Goal: Transaction & Acquisition: Purchase product/service

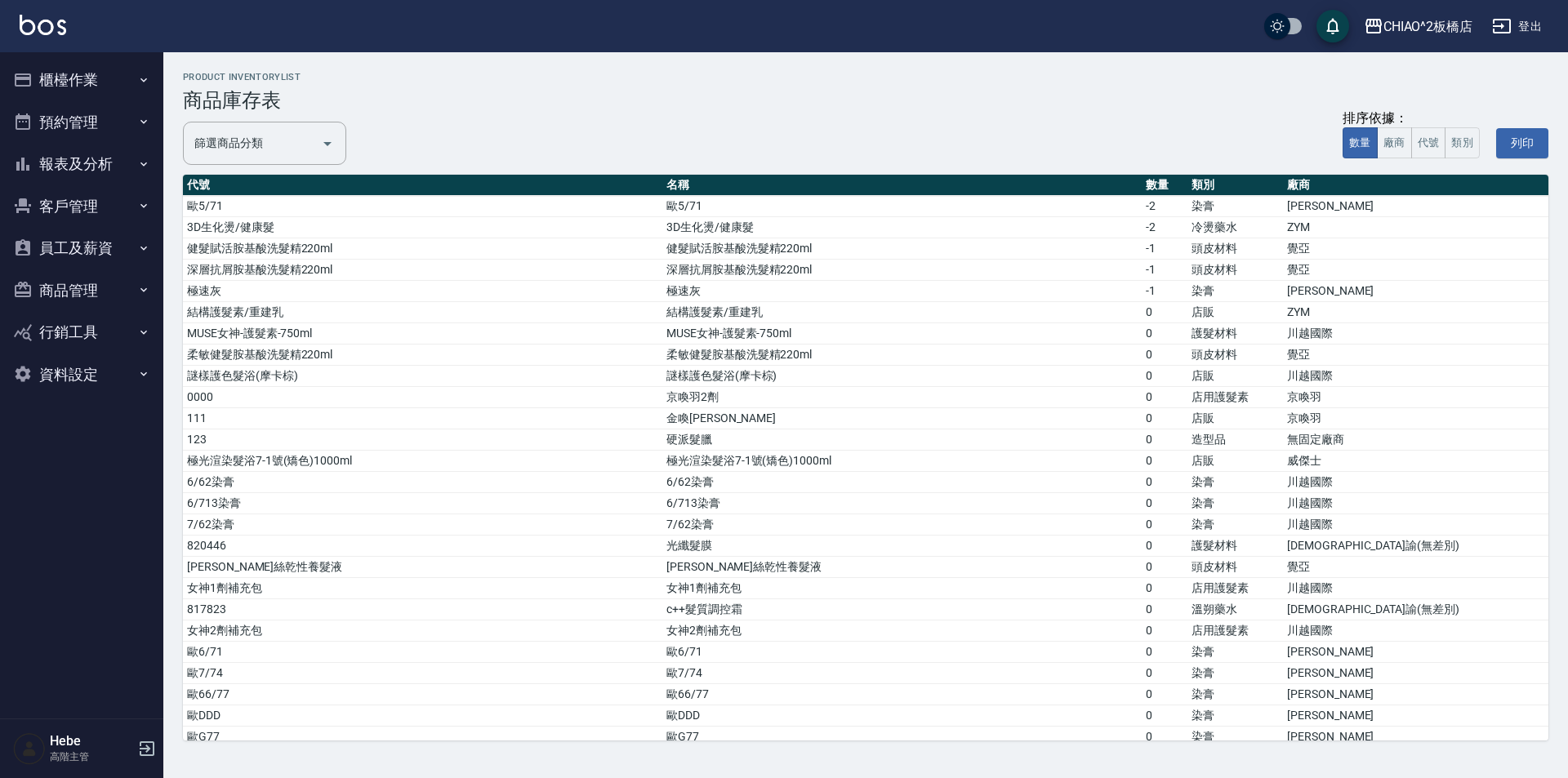
click at [96, 80] on button "櫃檯作業" at bounding box center [81, 80] width 150 height 43
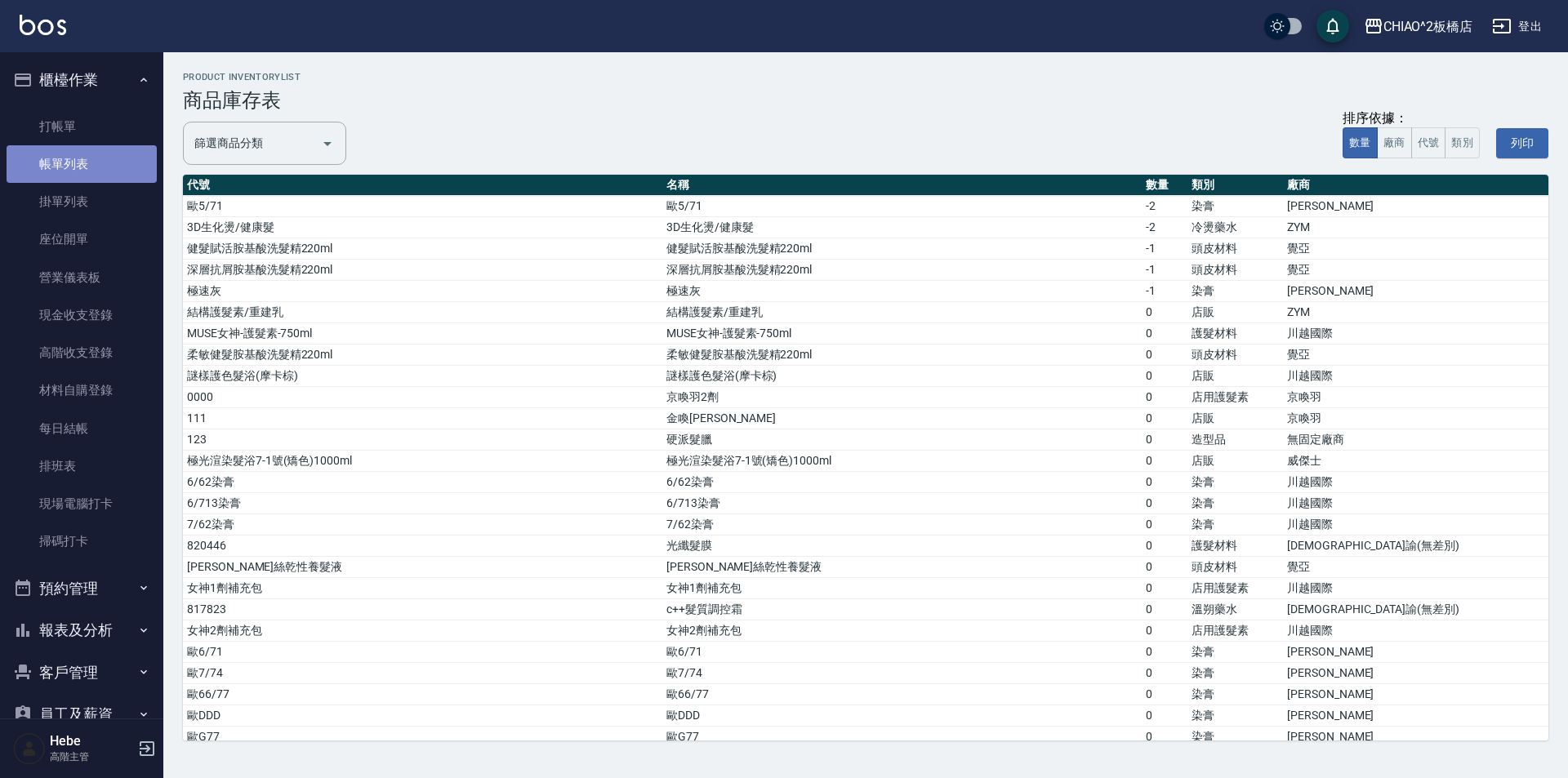
click at [90, 156] on link "帳單列表" at bounding box center [81, 164] width 150 height 37
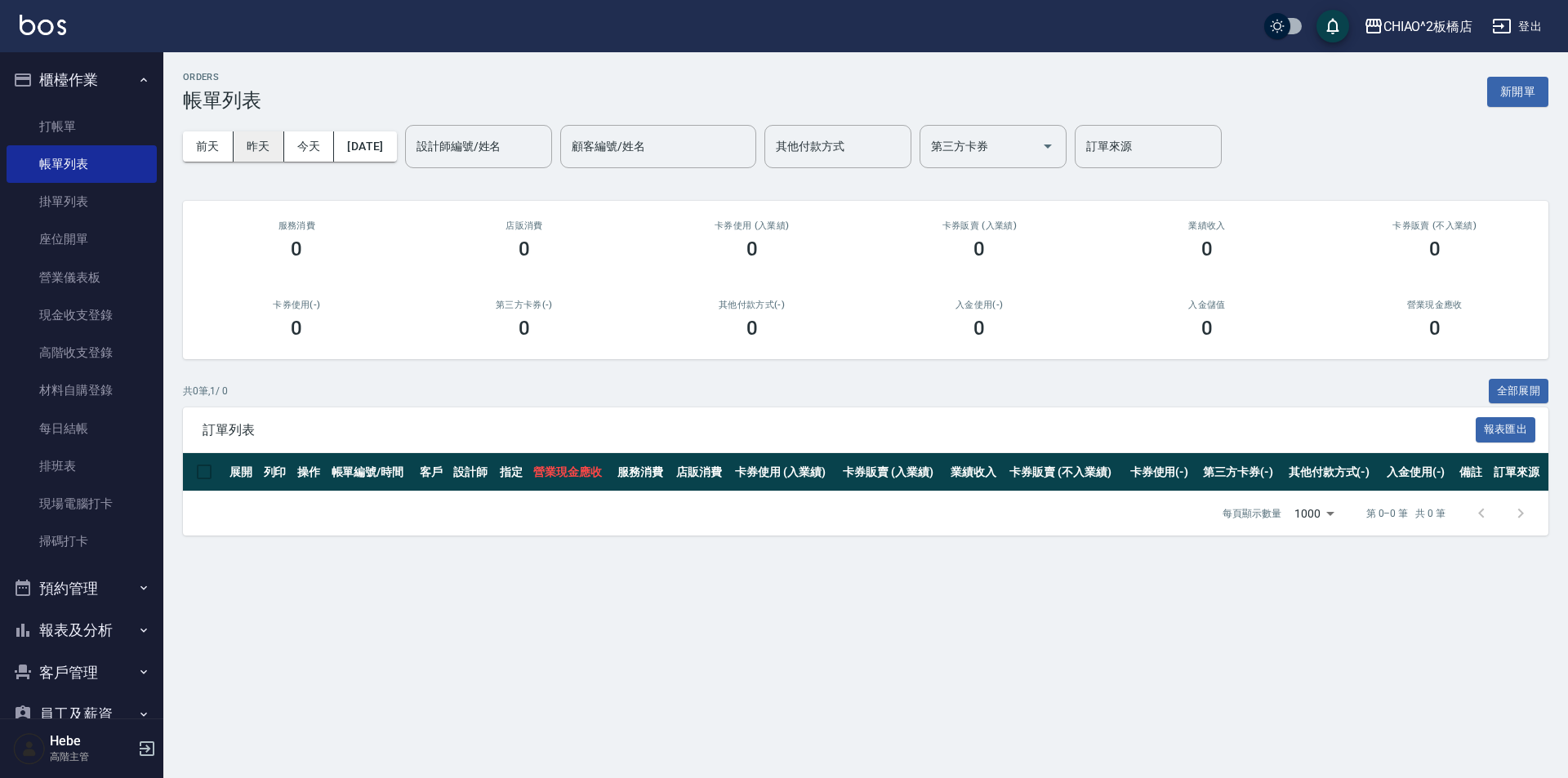
click at [260, 142] on button "昨天" at bounding box center [258, 146] width 51 height 30
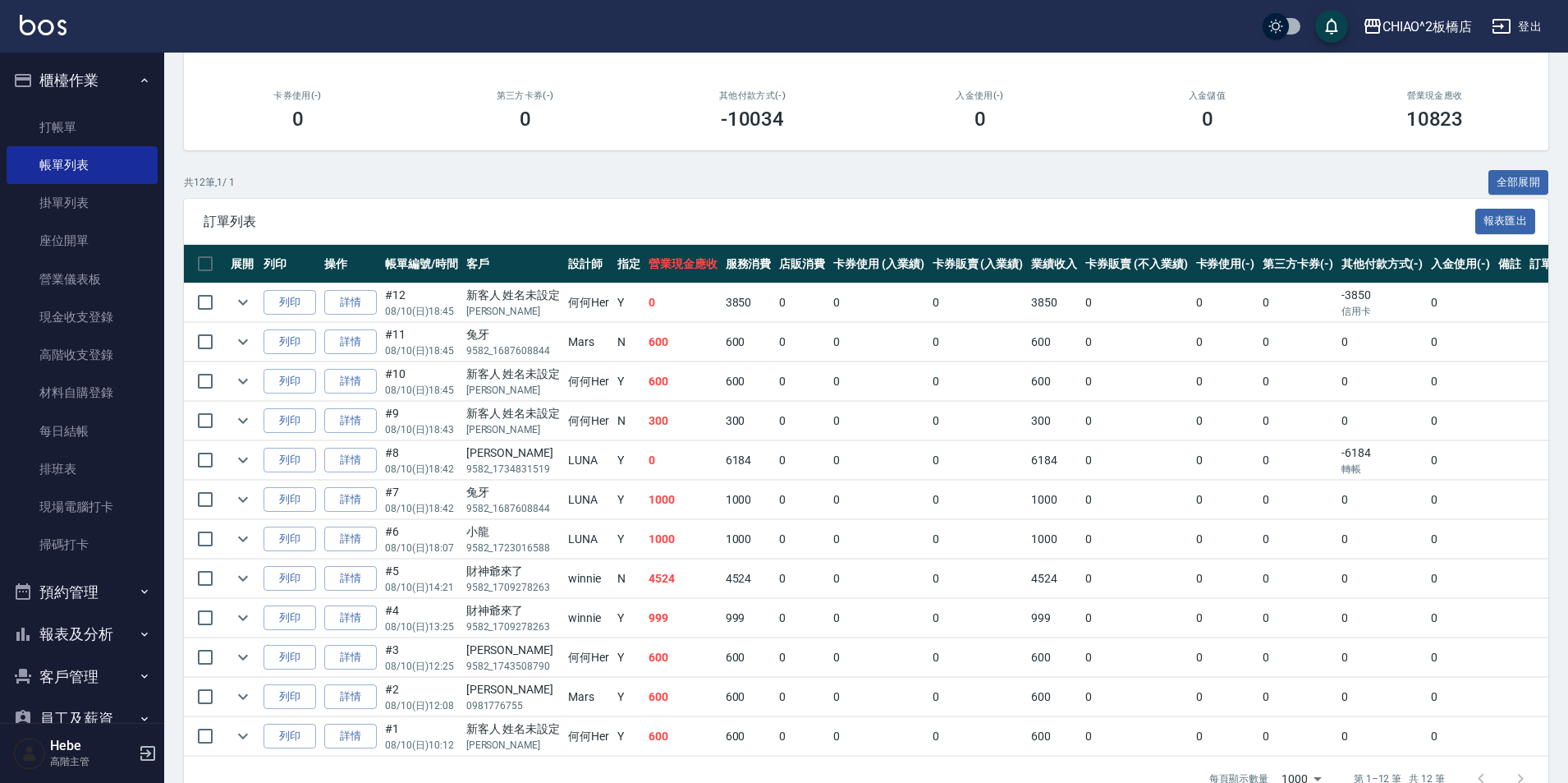
scroll to position [246, 0]
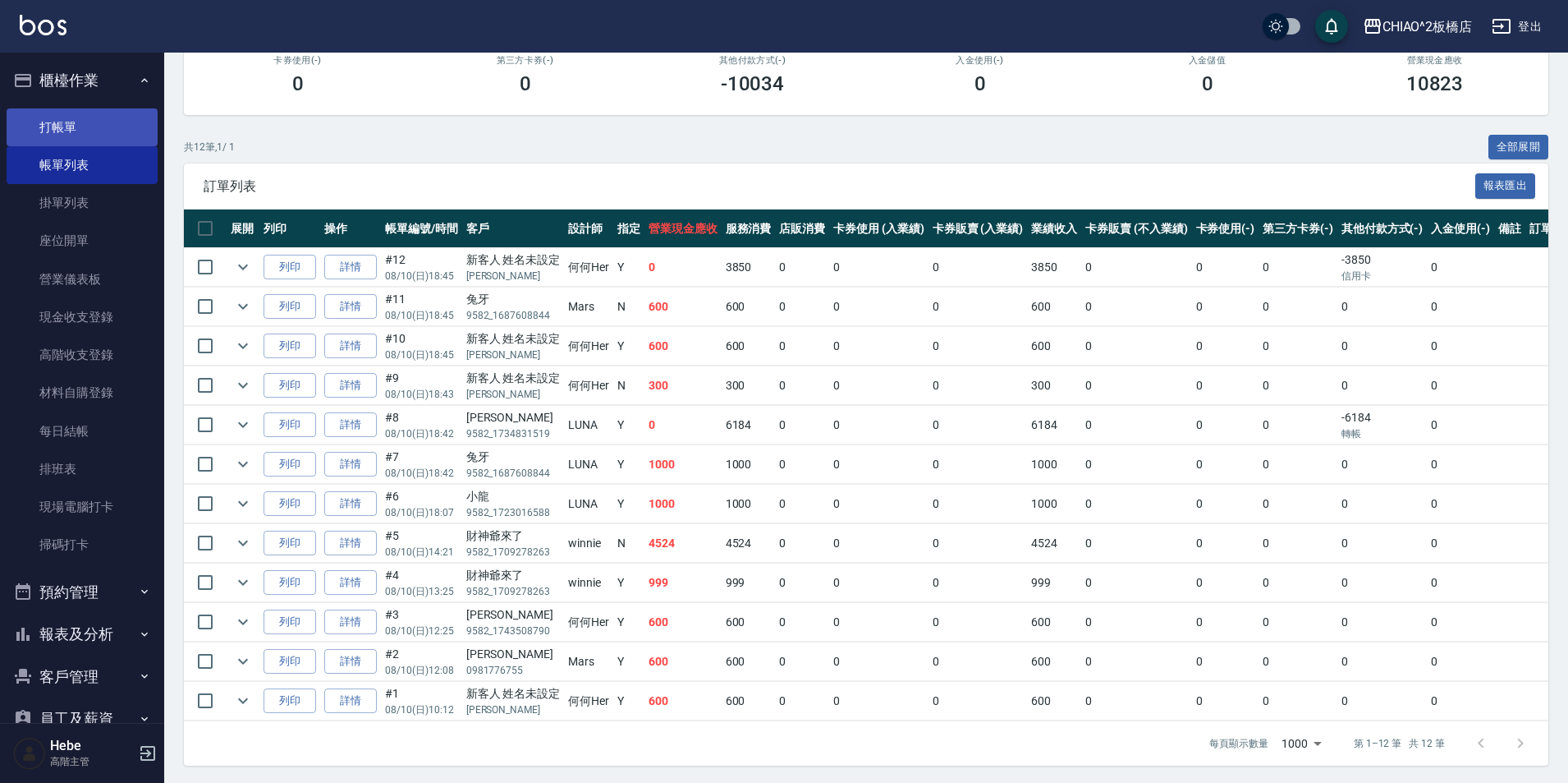
click at [97, 128] on link "打帳單" at bounding box center [81, 127] width 151 height 37
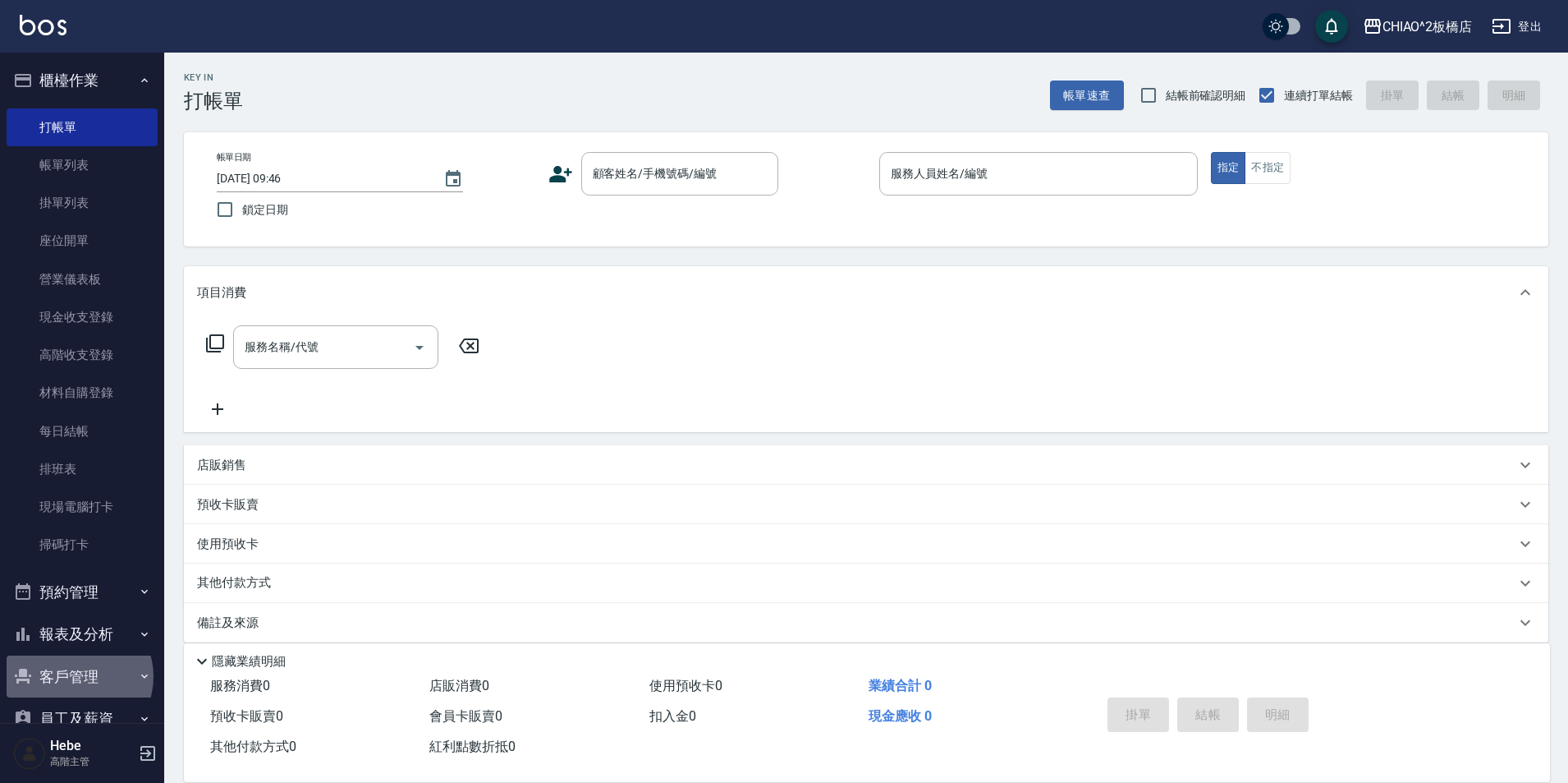
click at [76, 676] on button "客戶管理" at bounding box center [81, 677] width 151 height 43
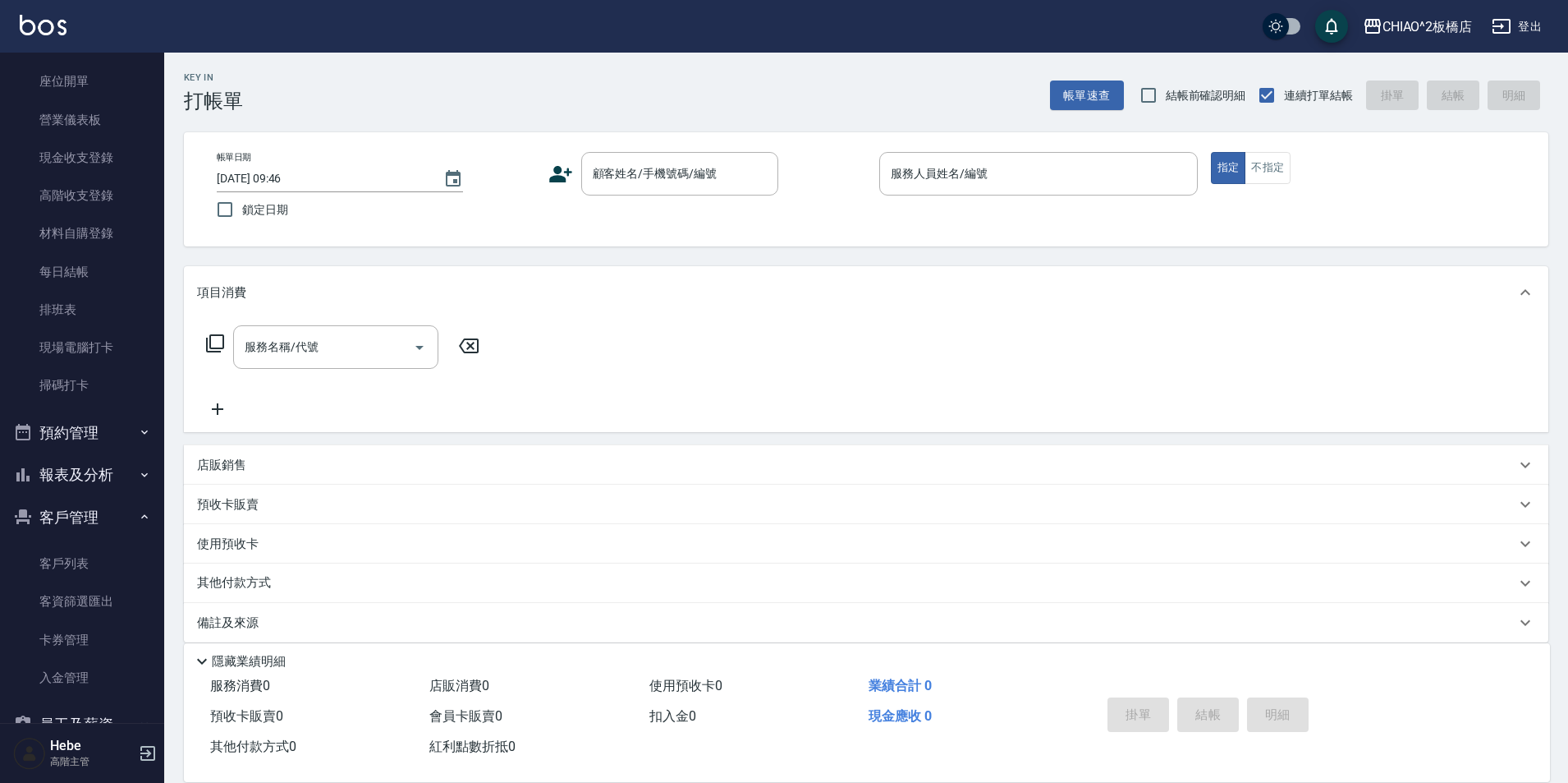
scroll to position [164, 0]
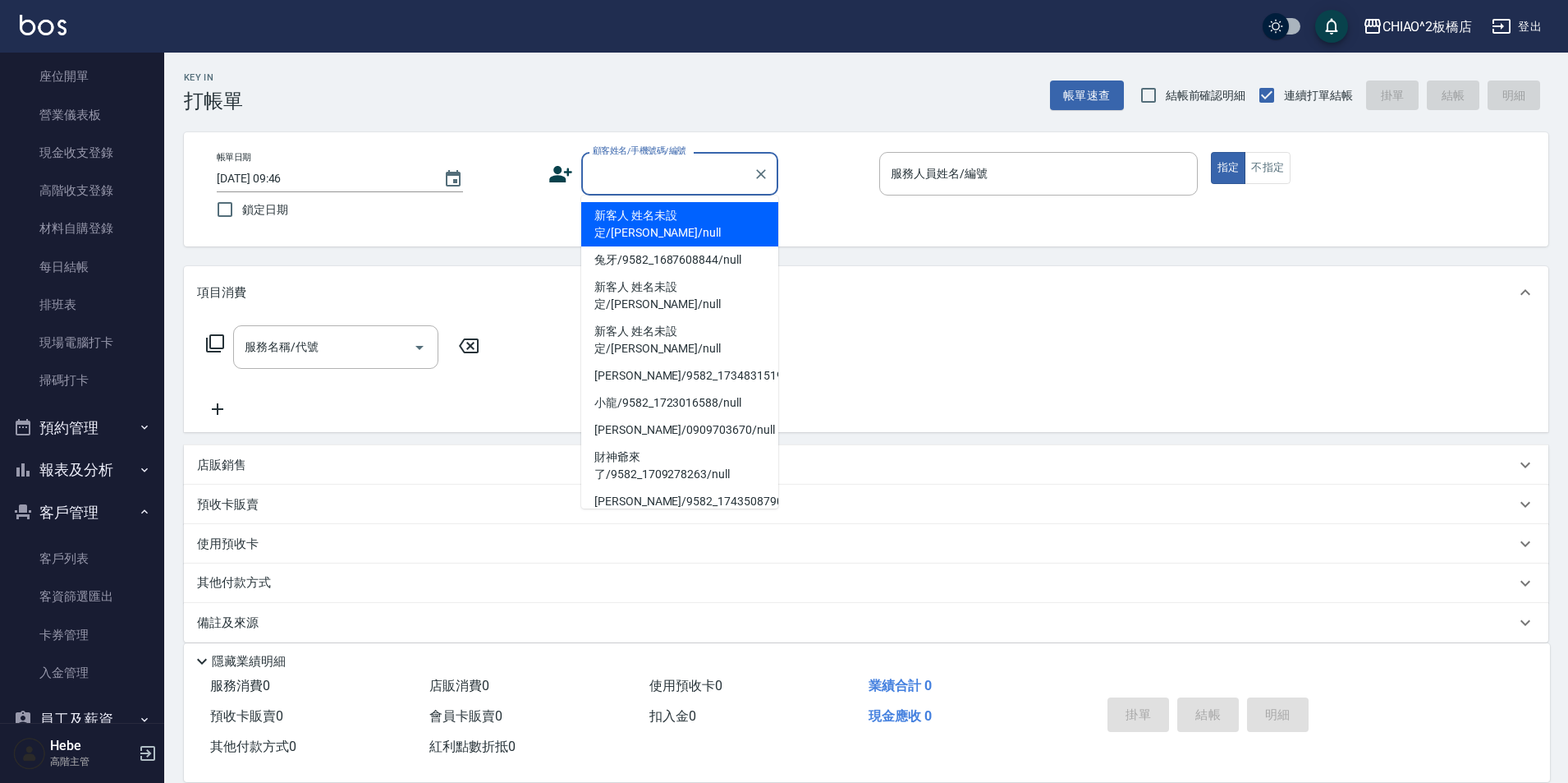
click at [639, 171] on input "顧客姓名/手機號碼/編號" at bounding box center [668, 174] width 158 height 29
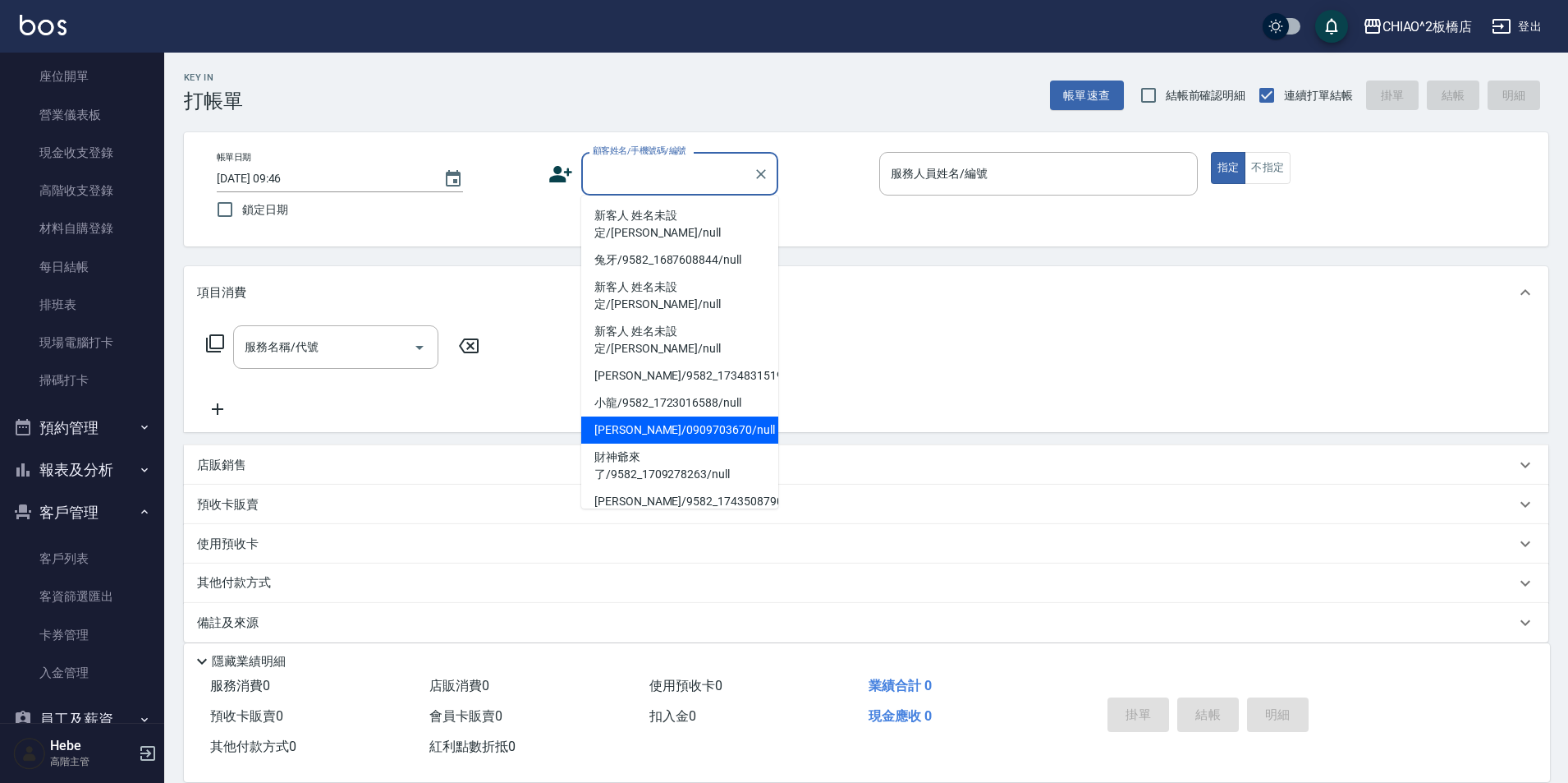
click at [649, 416] on li "[PERSON_NAME]/0909703670/null" at bounding box center [679, 429] width 197 height 27
type input "[PERSON_NAME]/0909703670/null"
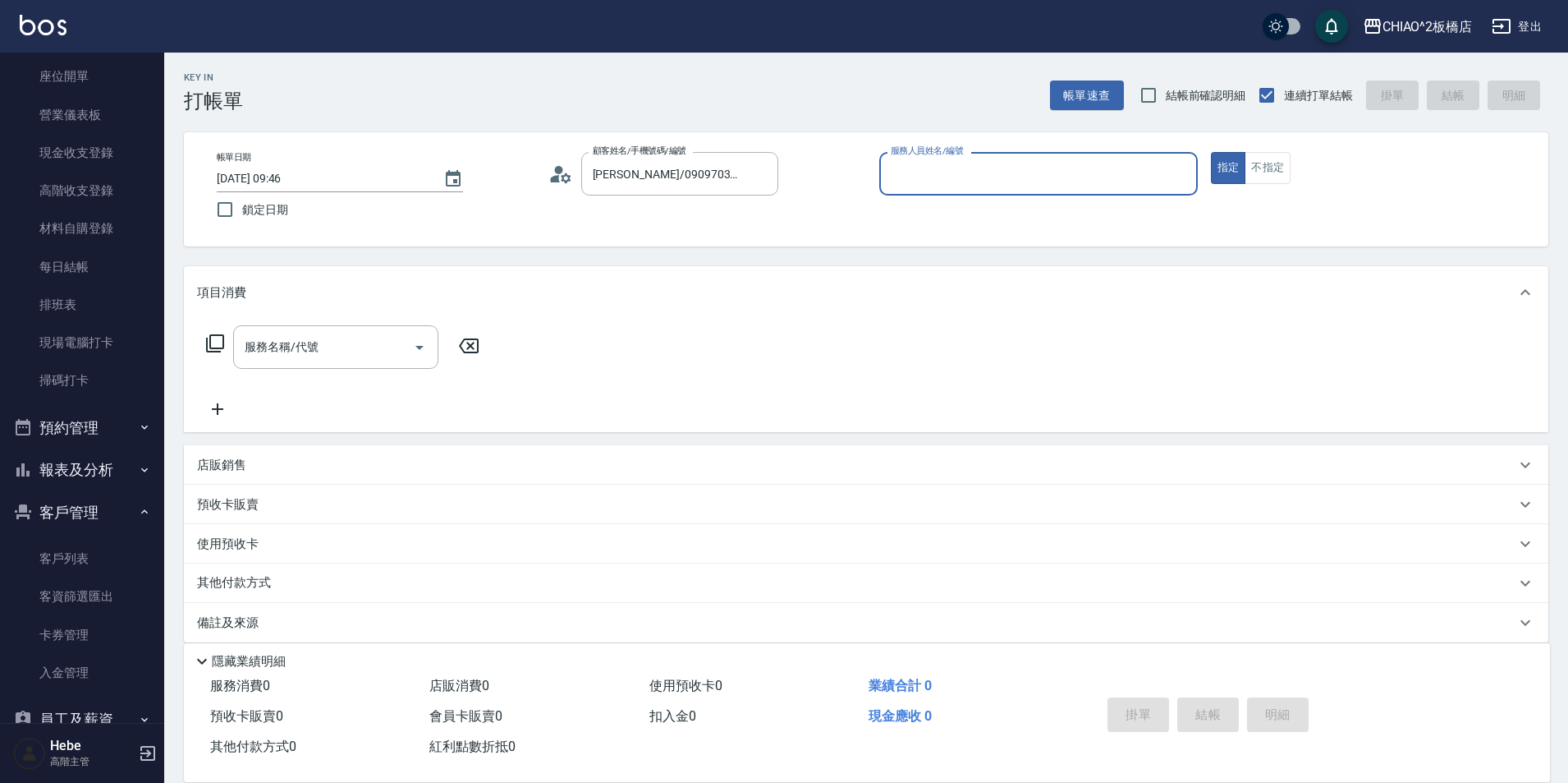
type input "MINI(無代號)"
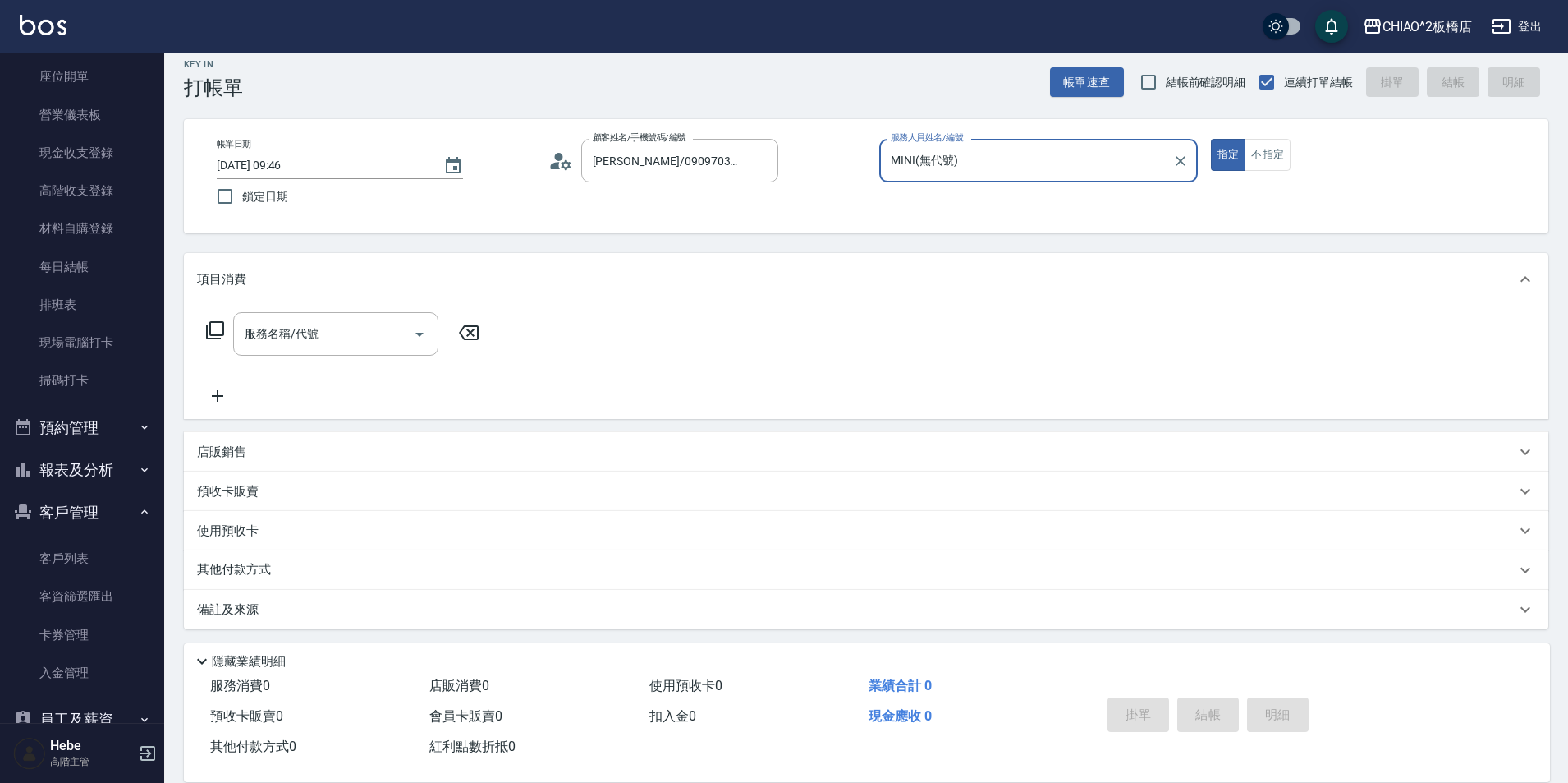
scroll to position [17, 0]
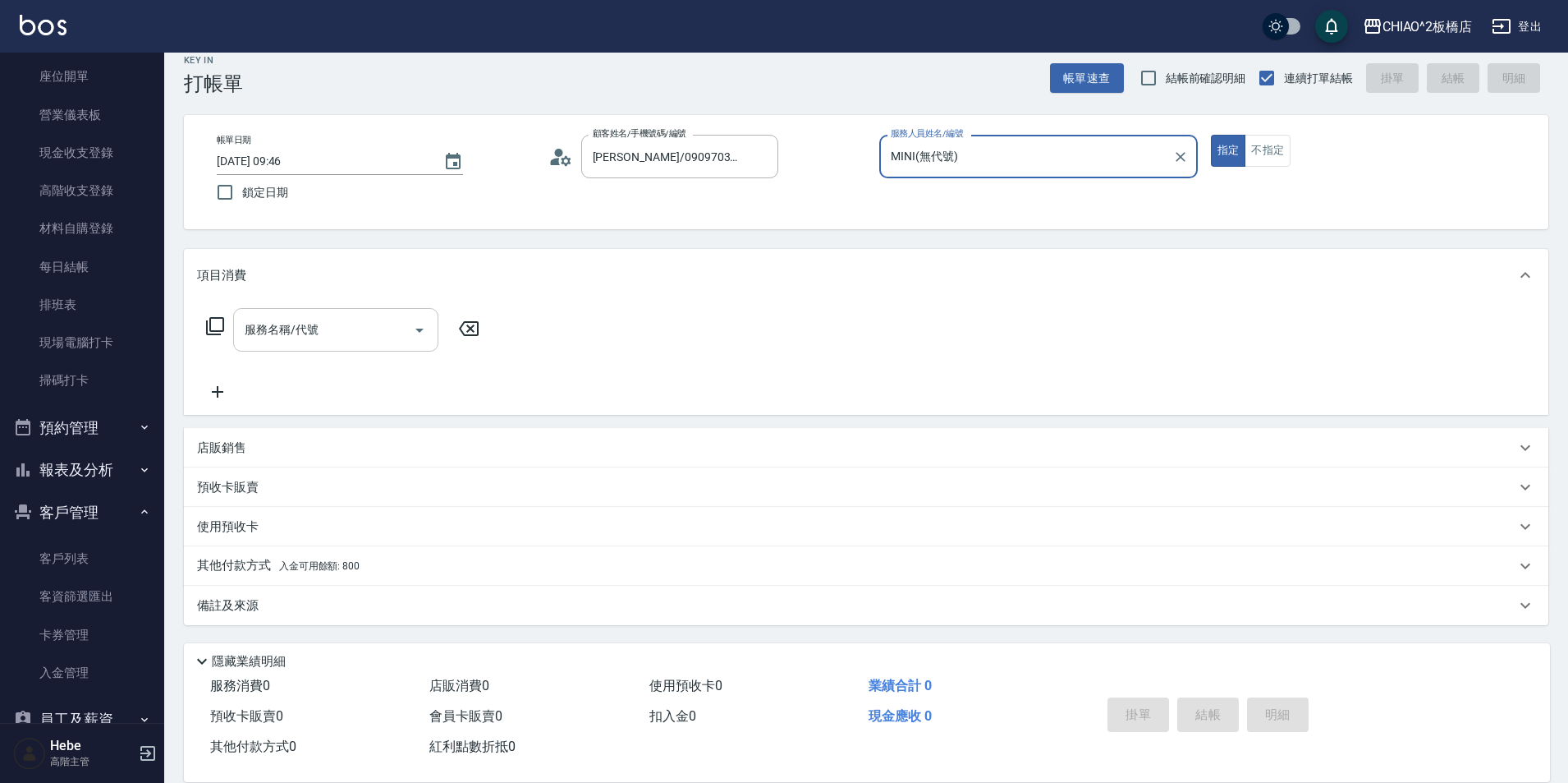
click at [313, 339] on input "服務名稱/代號" at bounding box center [324, 329] width 166 height 29
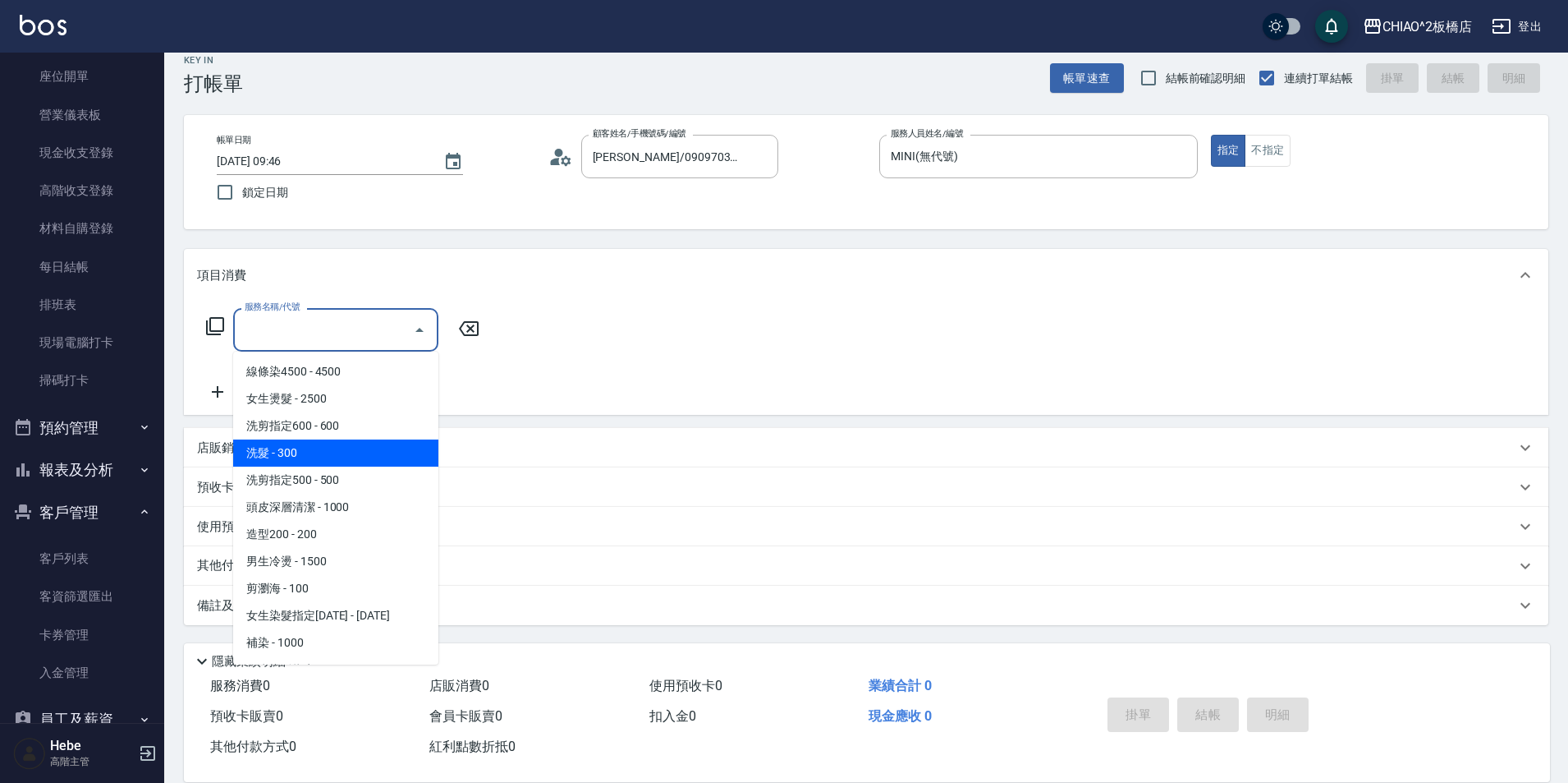
click at [324, 463] on span "洗髮 - 300" at bounding box center [336, 453] width 205 height 27
type input "洗髮(96679)"
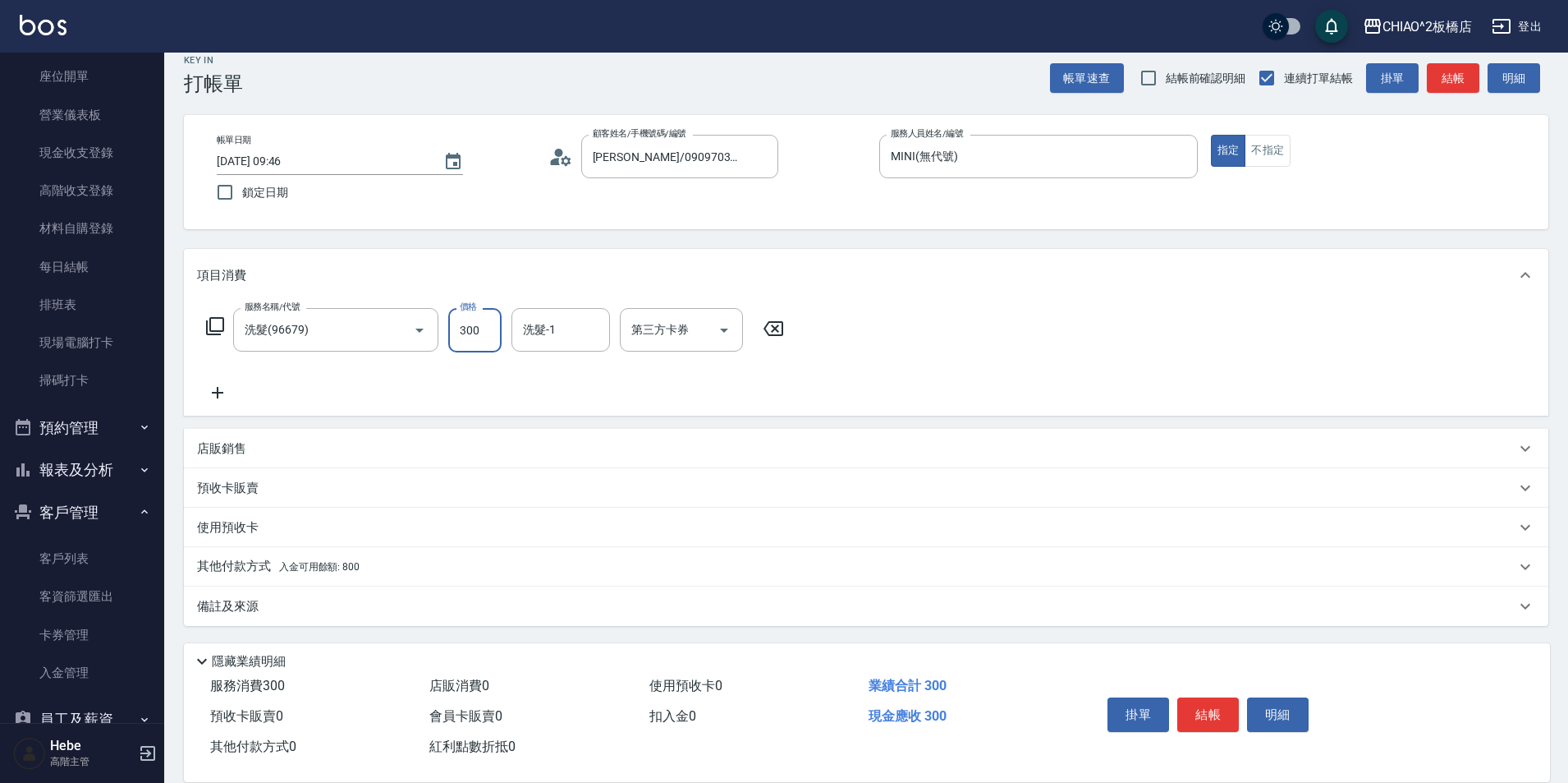
click at [483, 342] on input "300" at bounding box center [475, 330] width 54 height 45
type input "500"
click at [358, 571] on span "入金可用餘額: 800" at bounding box center [319, 566] width 80 height 12
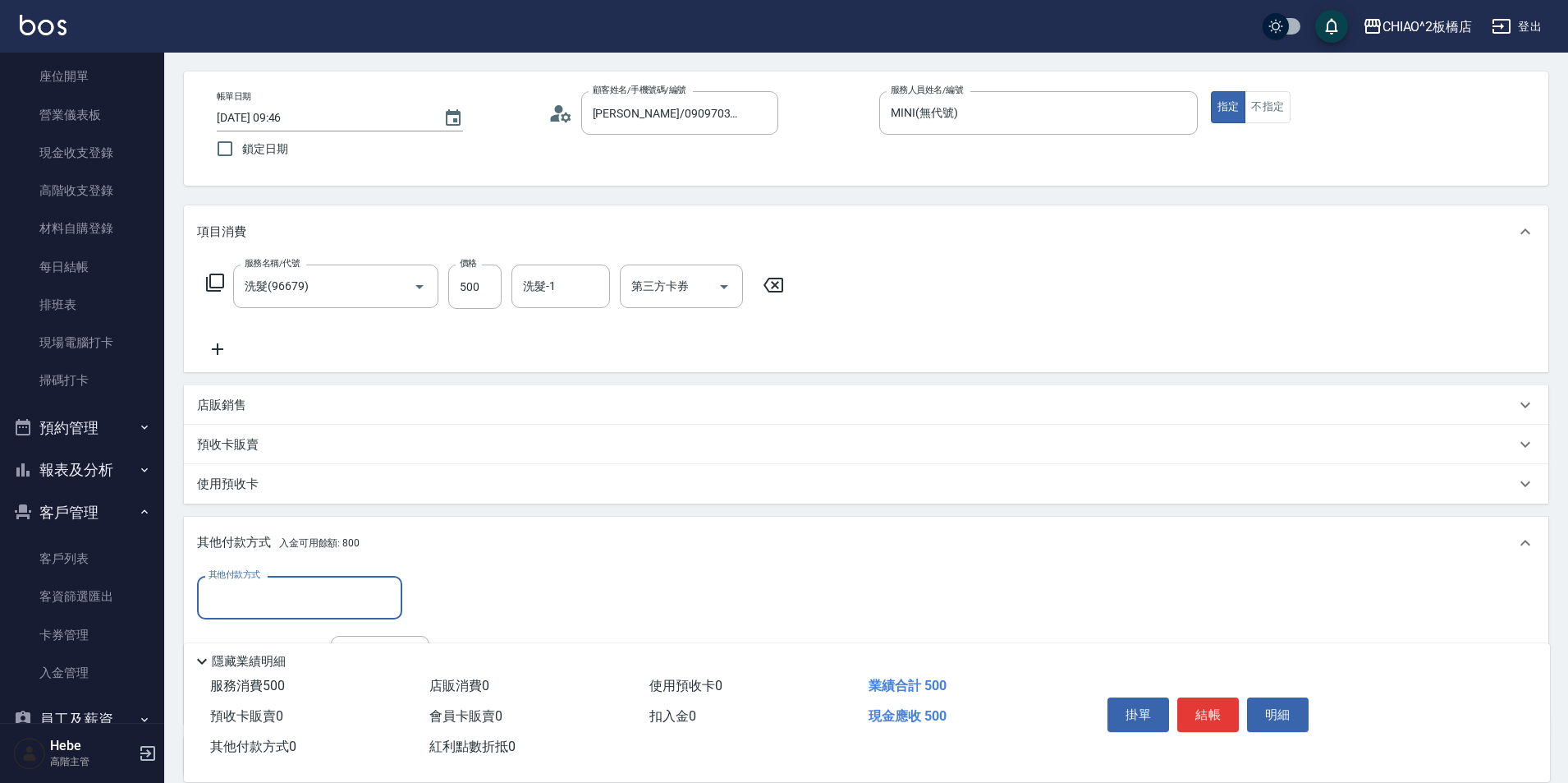
scroll to position [99, 0]
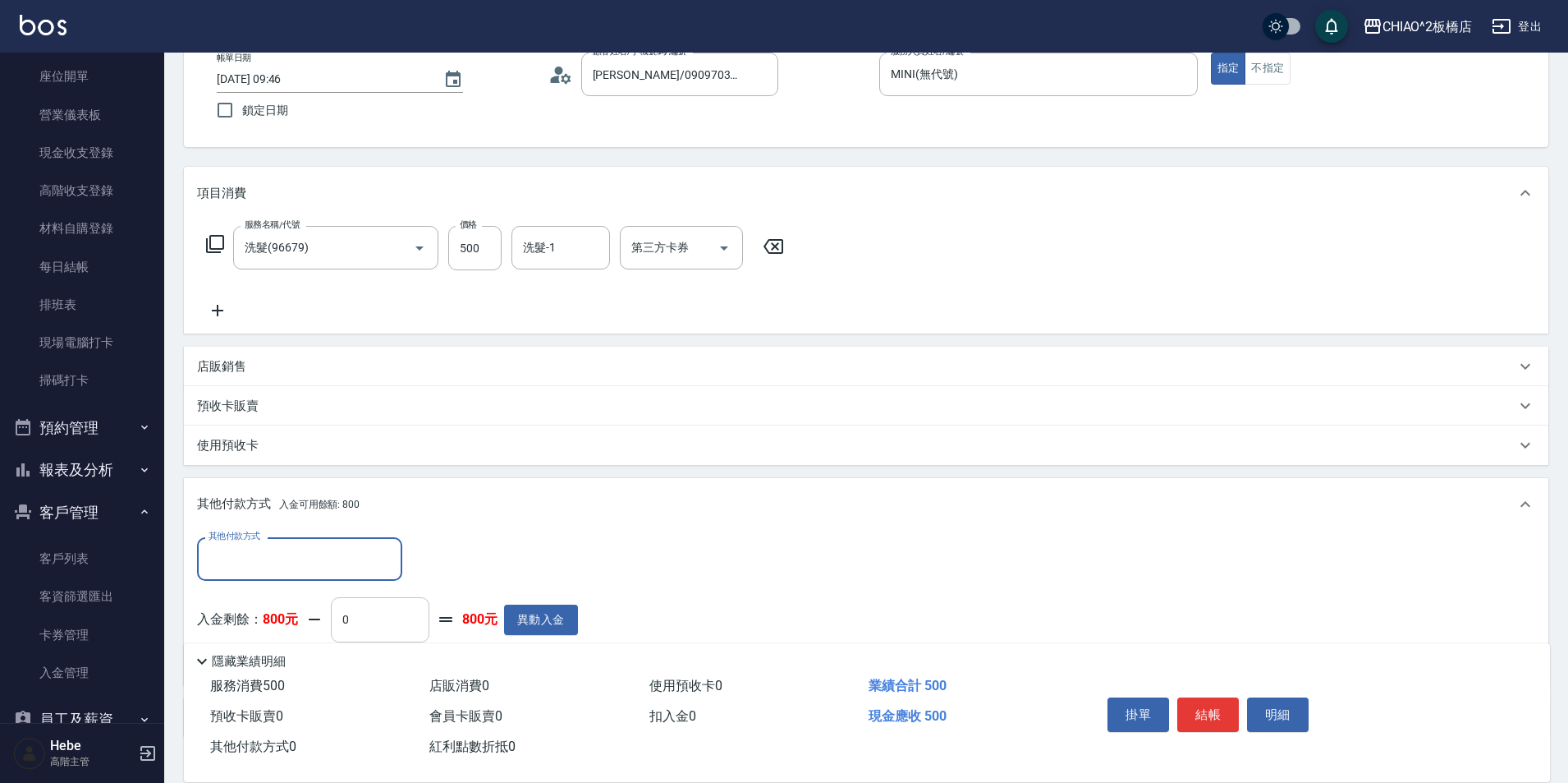
click at [362, 627] on input "0" at bounding box center [380, 620] width 98 height 45
type input "500"
click at [1214, 699] on button "結帳" at bounding box center [1207, 714] width 62 height 35
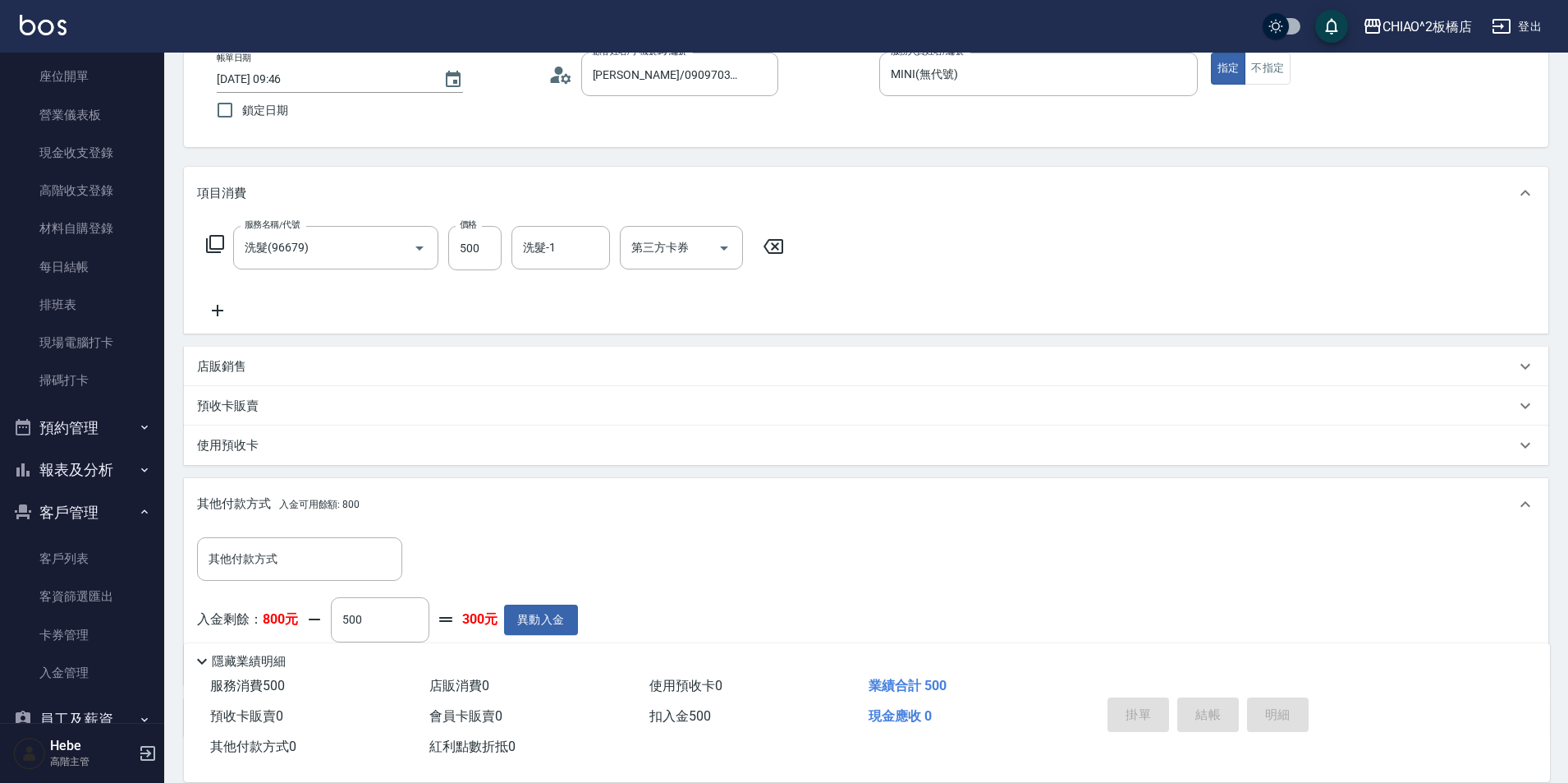
type input "[DATE] 09:47"
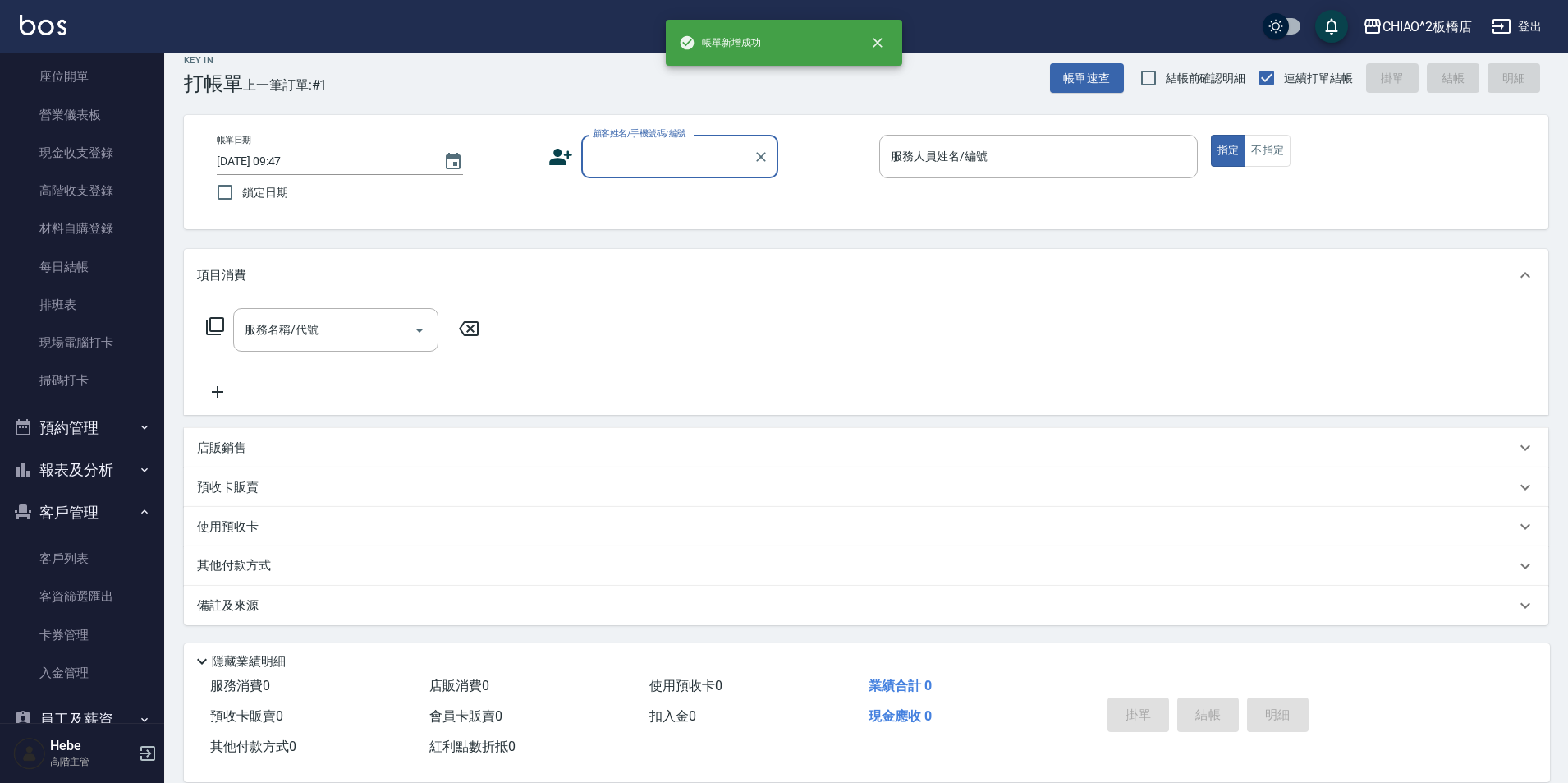
scroll to position [17, 0]
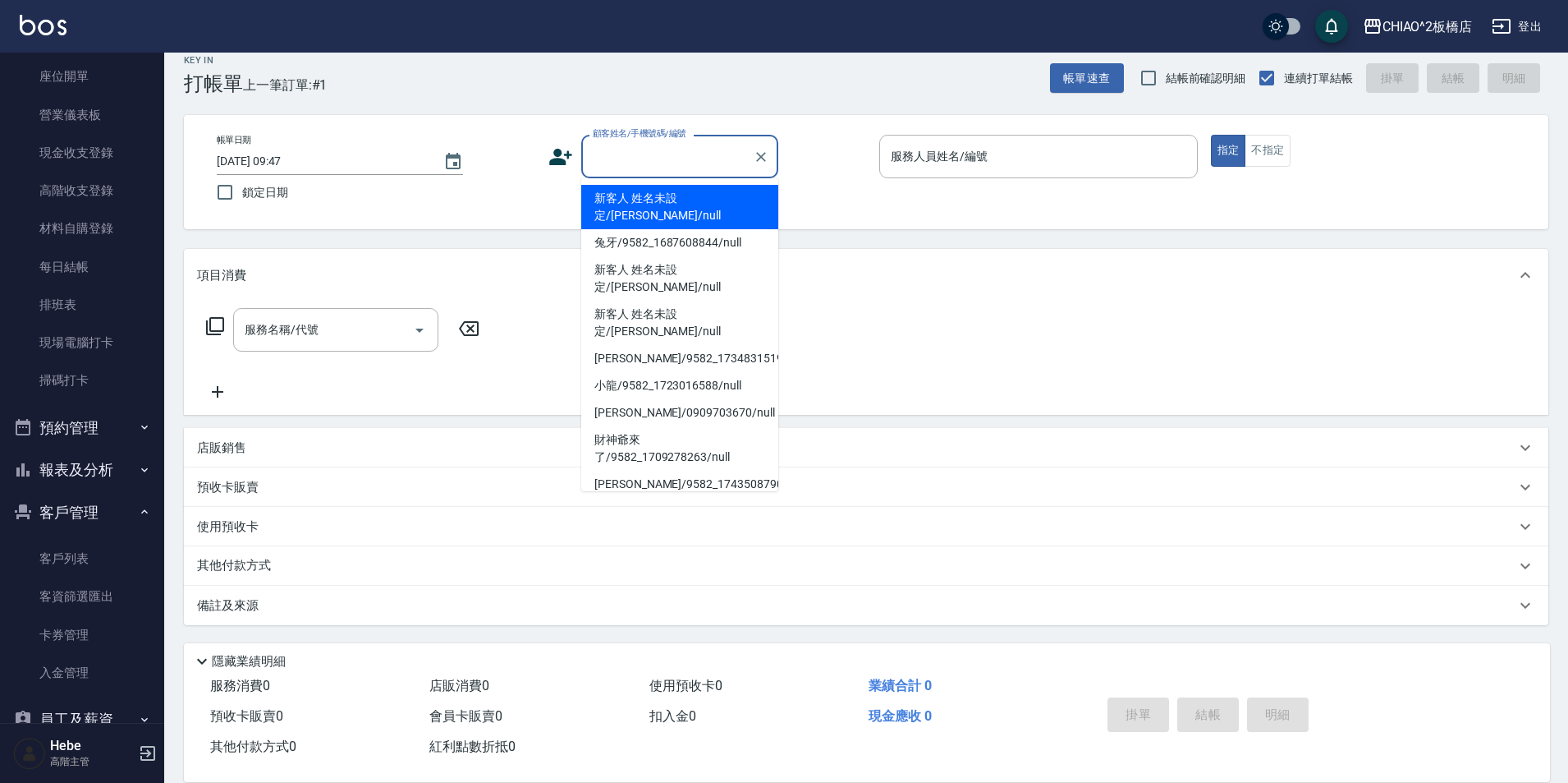
click at [615, 162] on input "顧客姓名/手機號碼/編號" at bounding box center [668, 156] width 158 height 29
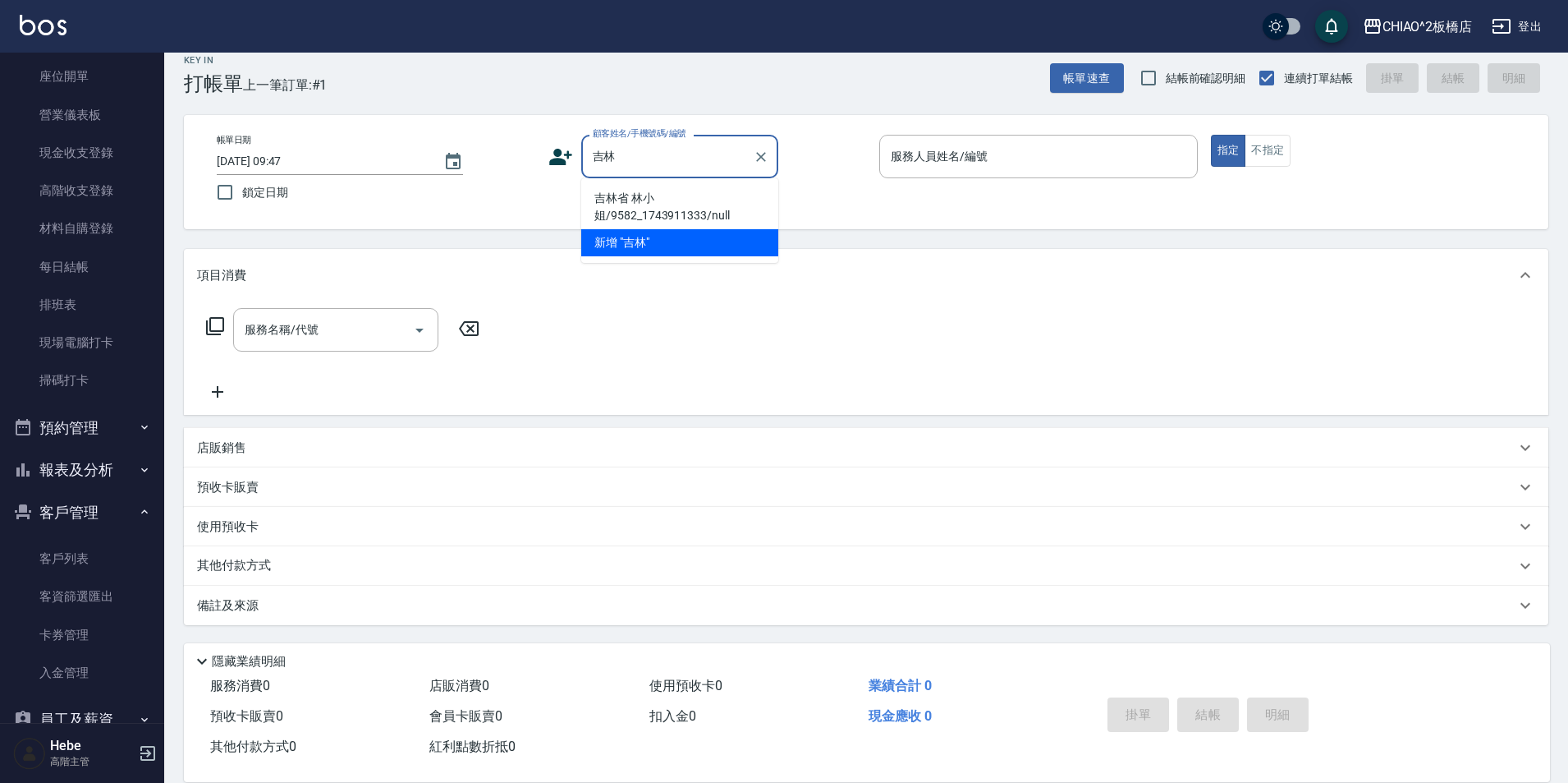
click at [658, 207] on li "吉林省 林小姐/9582_1743911333/null" at bounding box center [679, 207] width 197 height 45
type input "吉林省 林小姐/9582_1743911333/null"
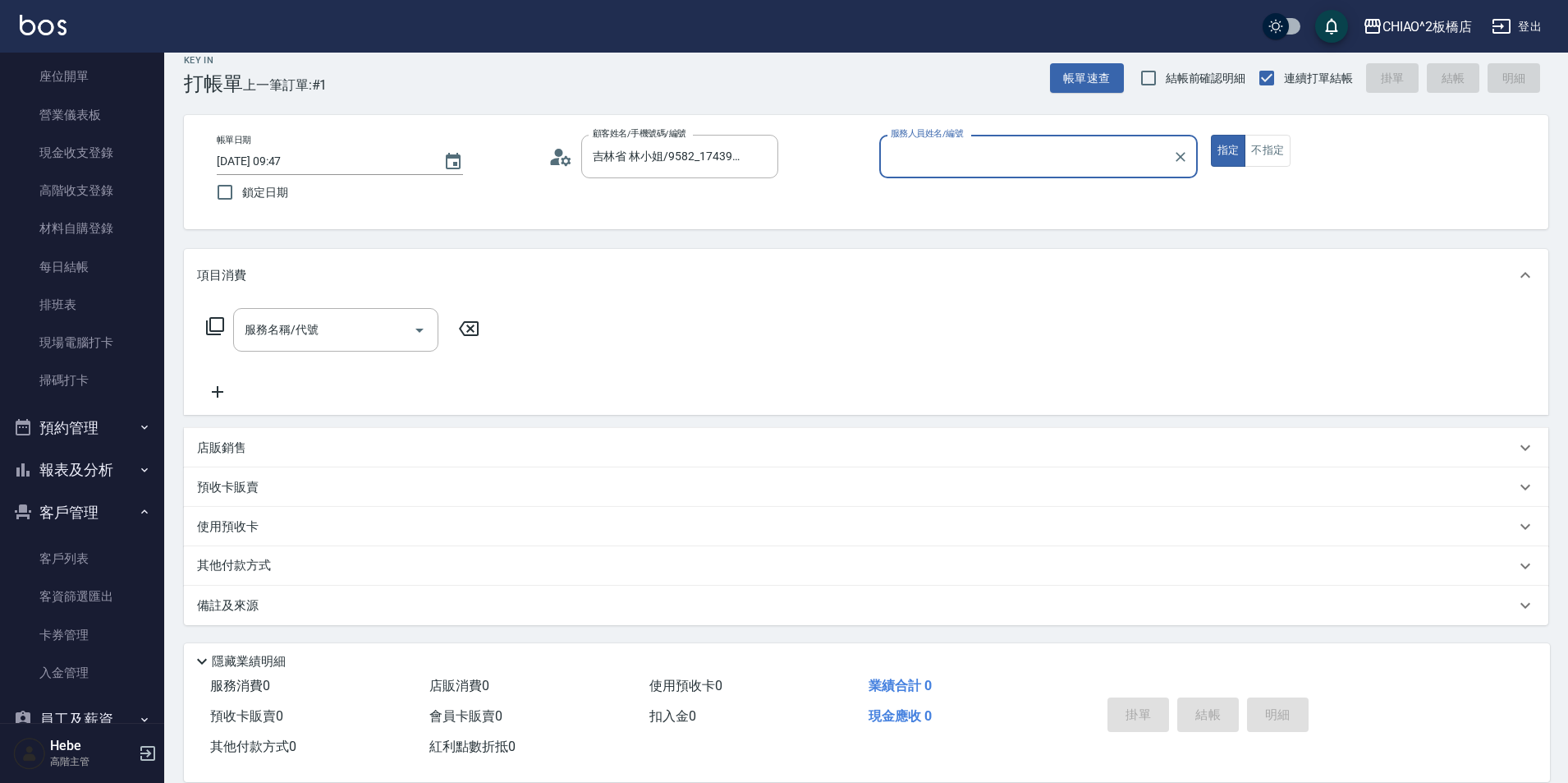
type input "MINI(無代號)"
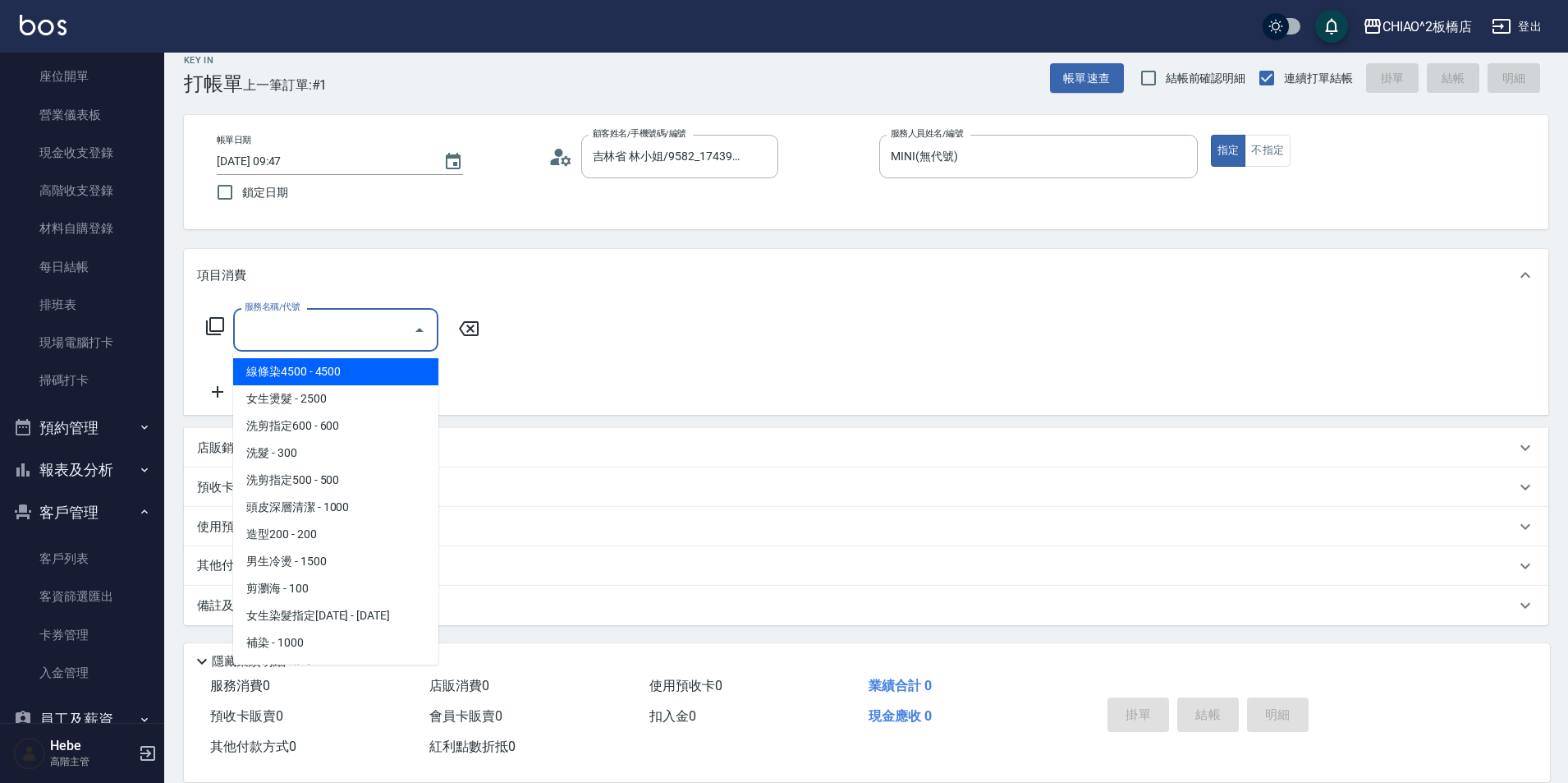
click at [378, 329] on input "服務名稱/代號" at bounding box center [324, 329] width 166 height 29
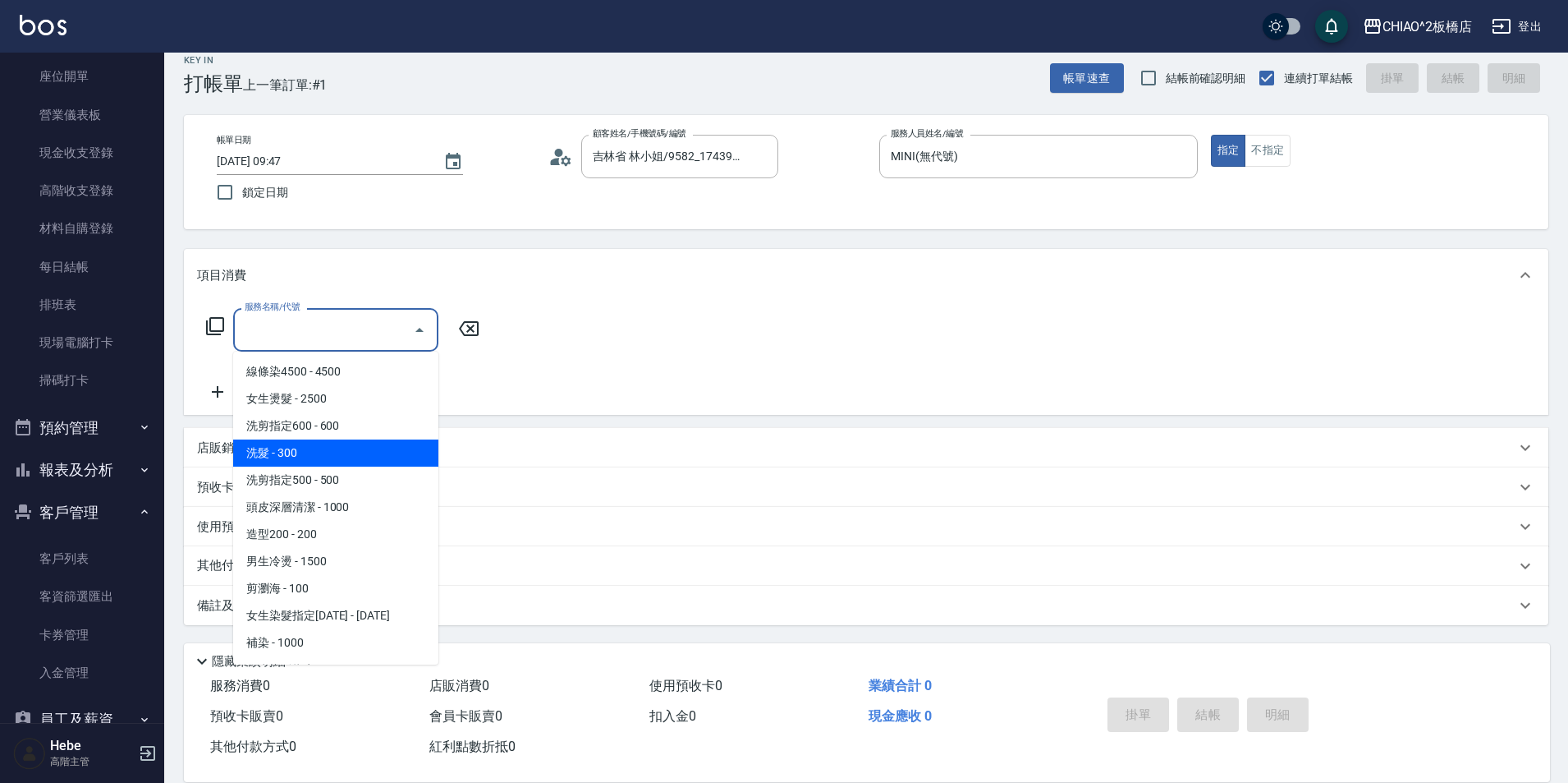
click at [367, 449] on span "洗髮 - 300" at bounding box center [336, 453] width 205 height 27
type input "洗髮(96679)"
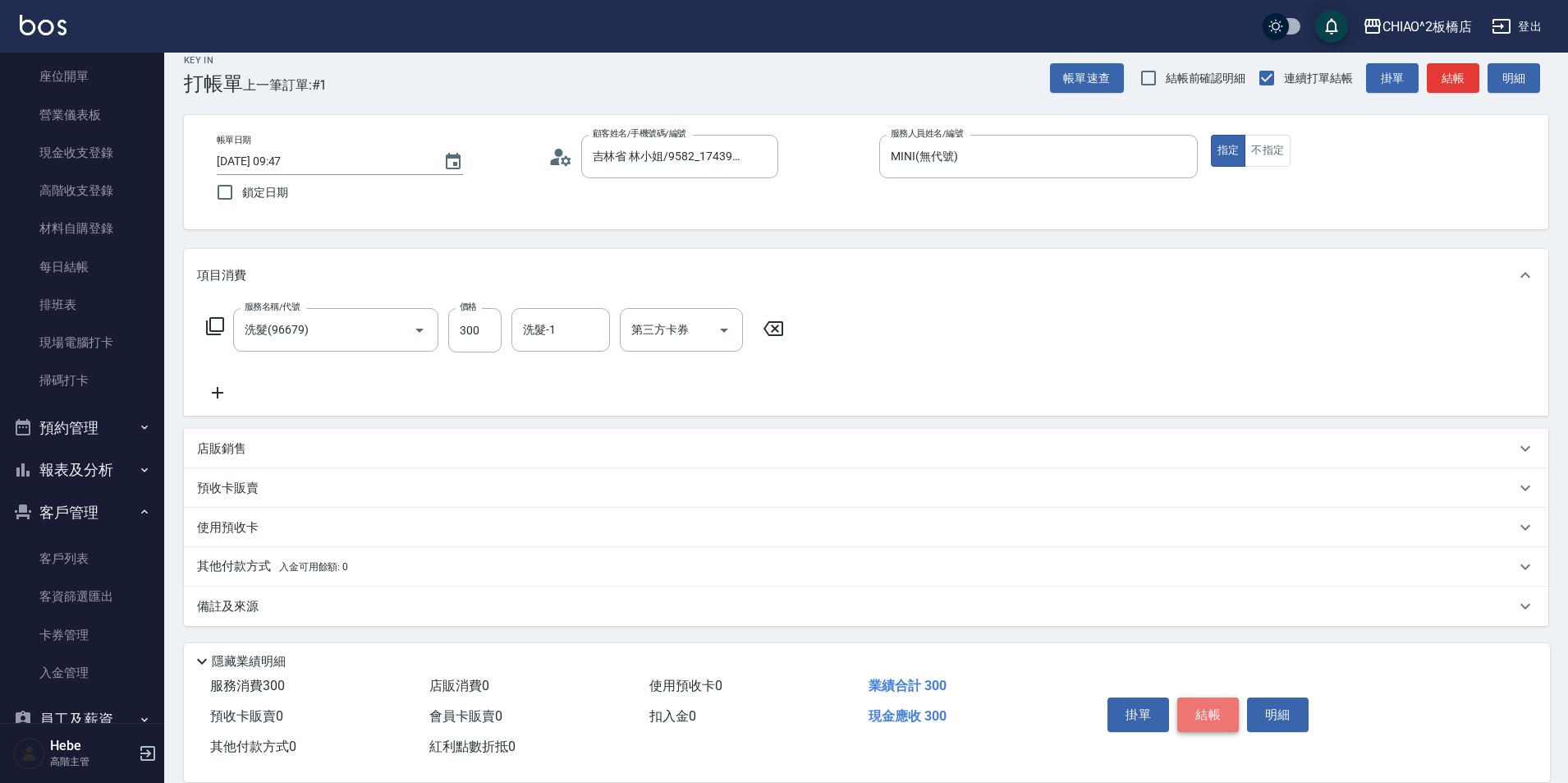
click at [1199, 704] on button "結帳" at bounding box center [1207, 714] width 62 height 35
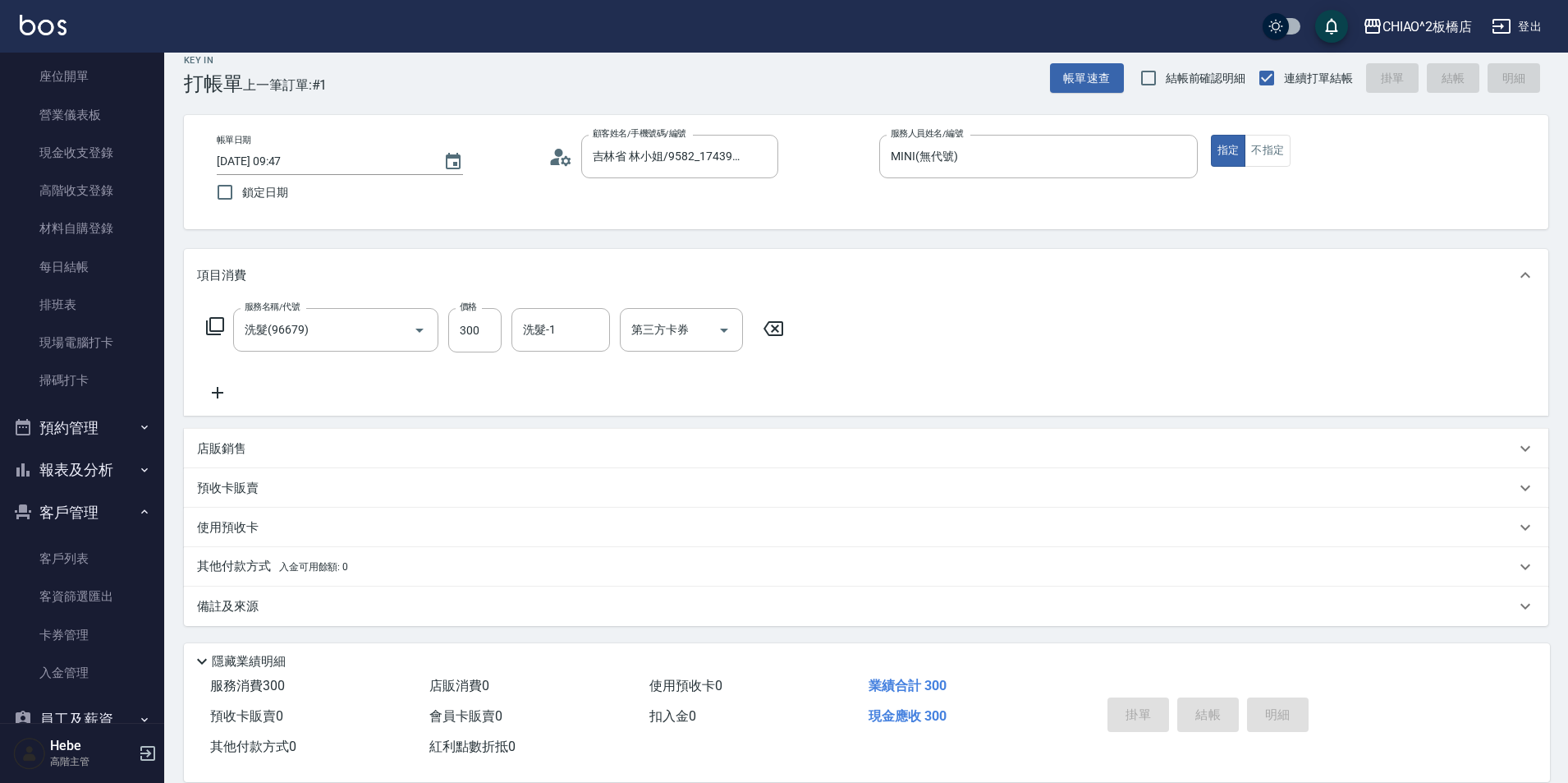
type input "[DATE] 09:49"
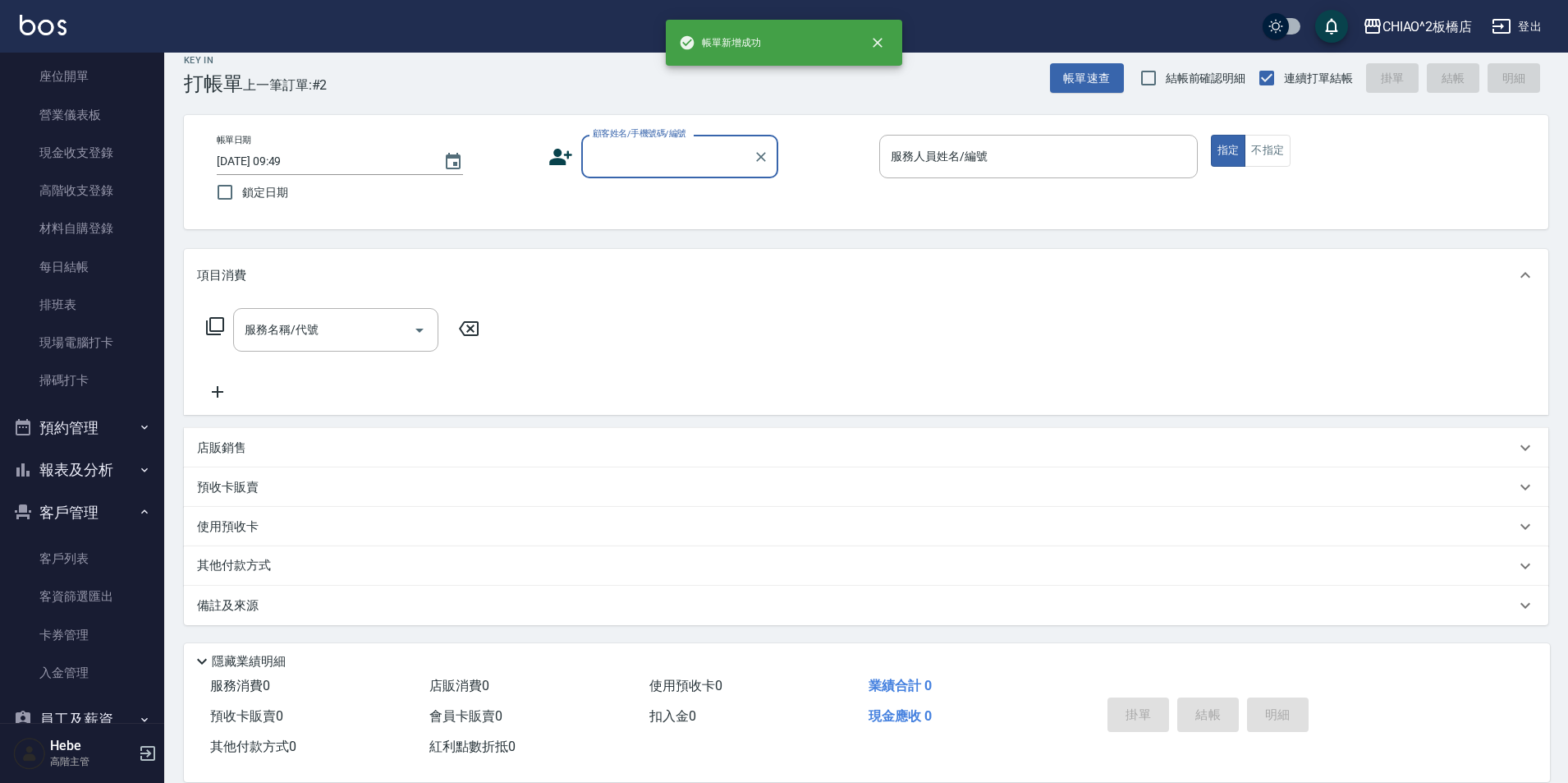
scroll to position [0, 0]
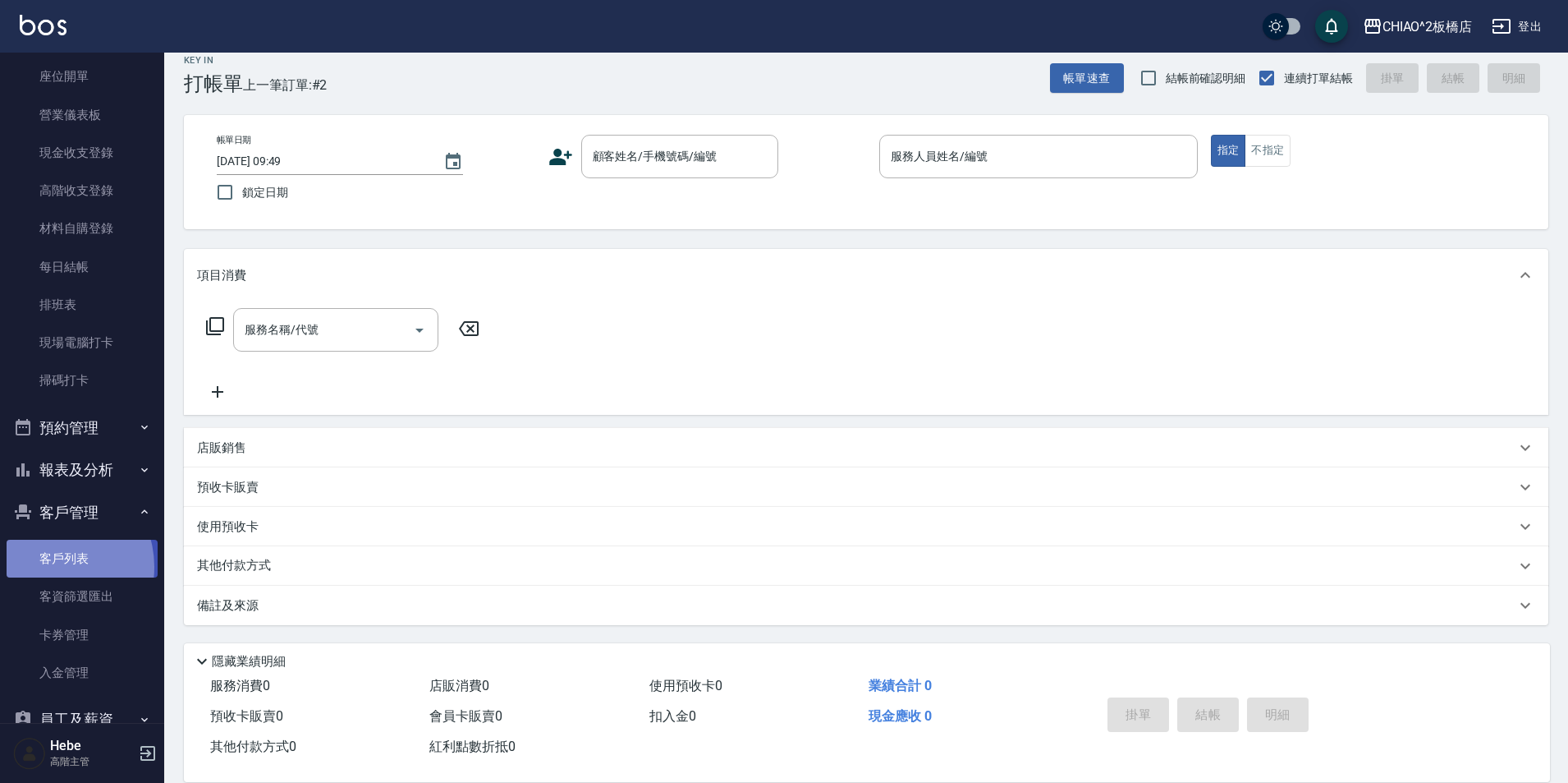
click at [50, 567] on link "客戶列表" at bounding box center [81, 559] width 151 height 37
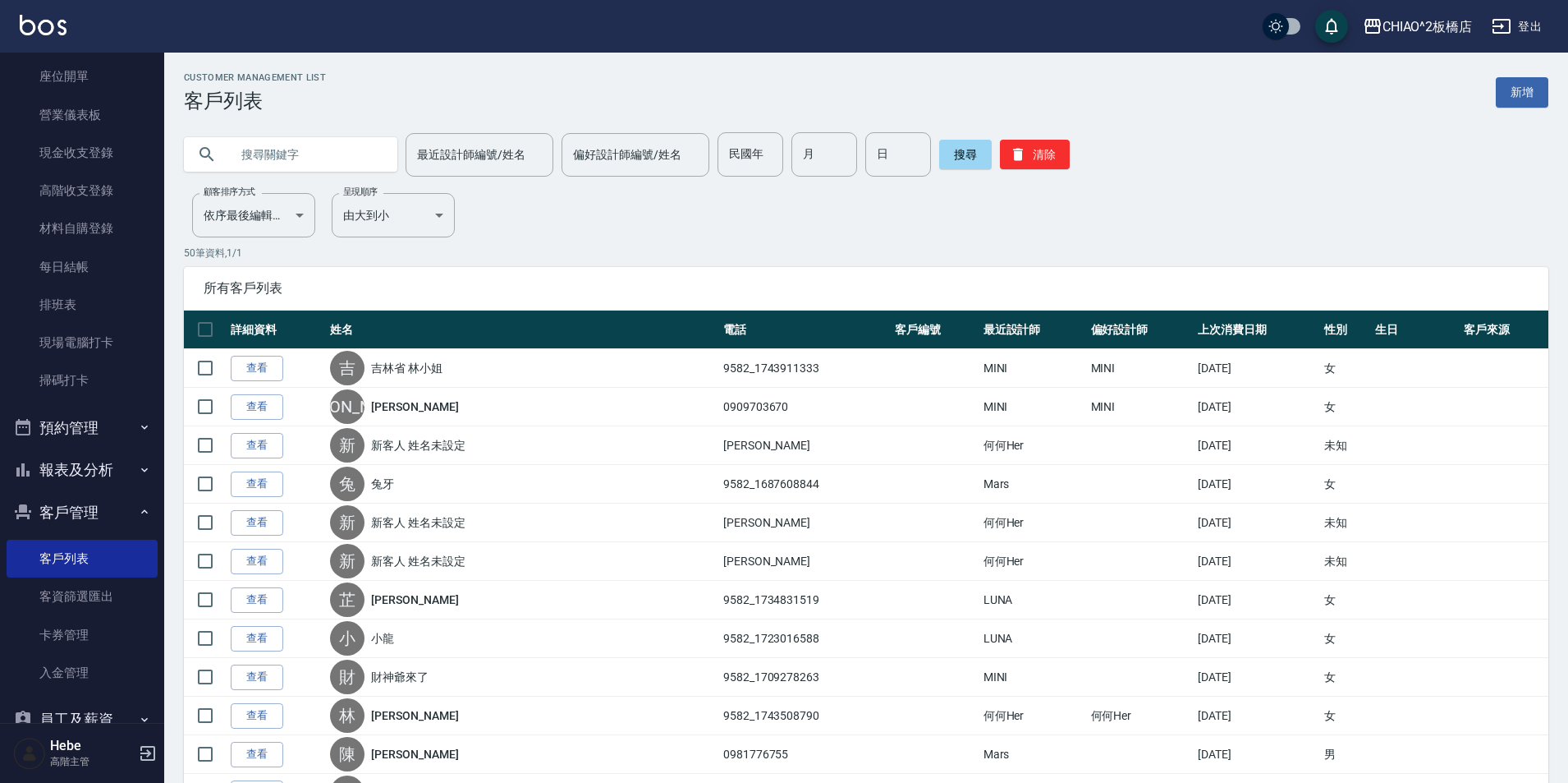
click at [317, 156] on input "text" at bounding box center [307, 154] width 154 height 45
click at [469, 138] on div "最近設計師編號/姓名" at bounding box center [480, 154] width 148 height 44
type input "賴"
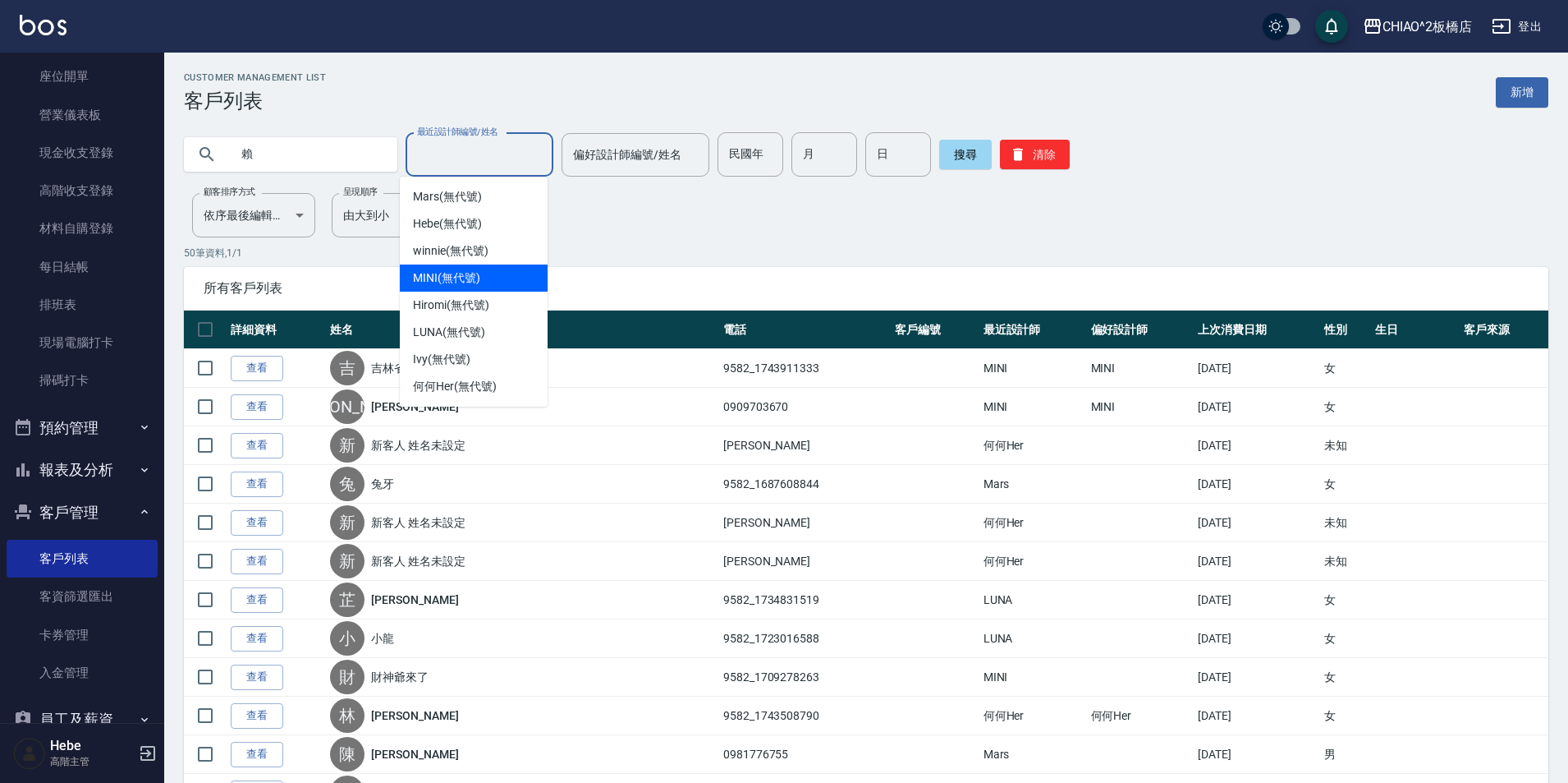
click at [491, 275] on div "MINI (無代號)" at bounding box center [474, 278] width 148 height 27
type input "MINI(無代號)"
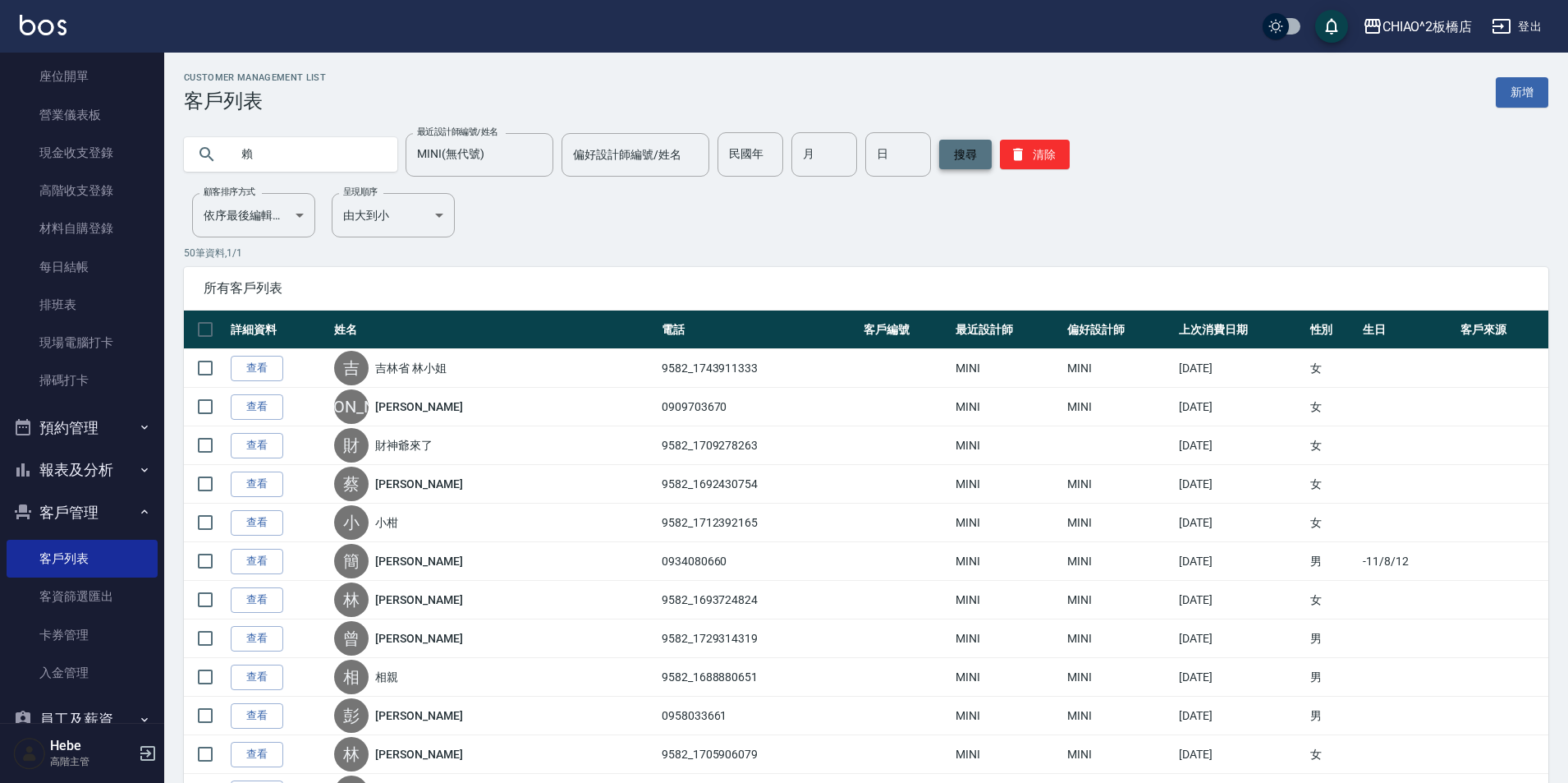
click at [968, 150] on button "搜尋" at bounding box center [966, 154] width 53 height 29
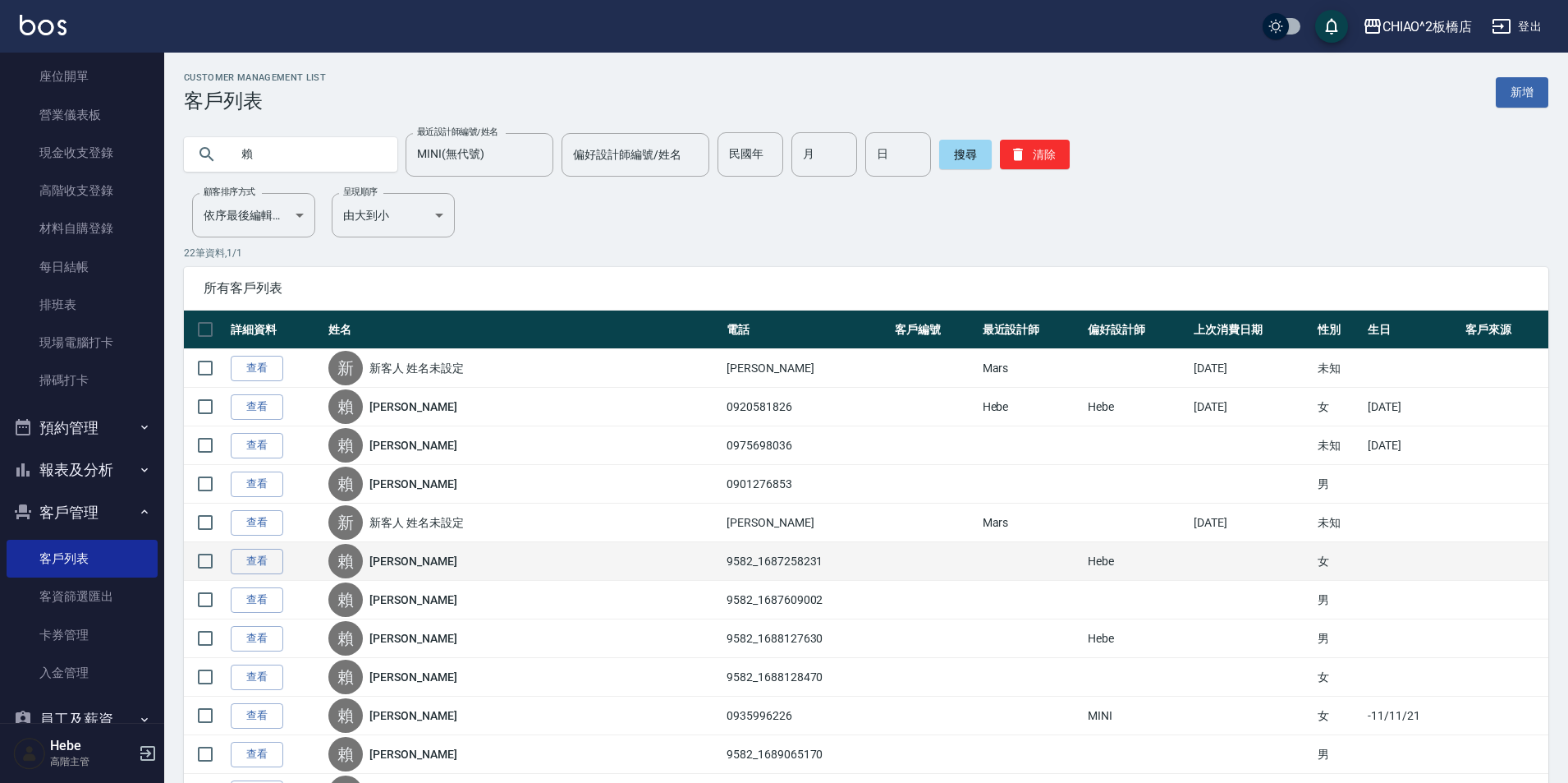
scroll to position [82, 0]
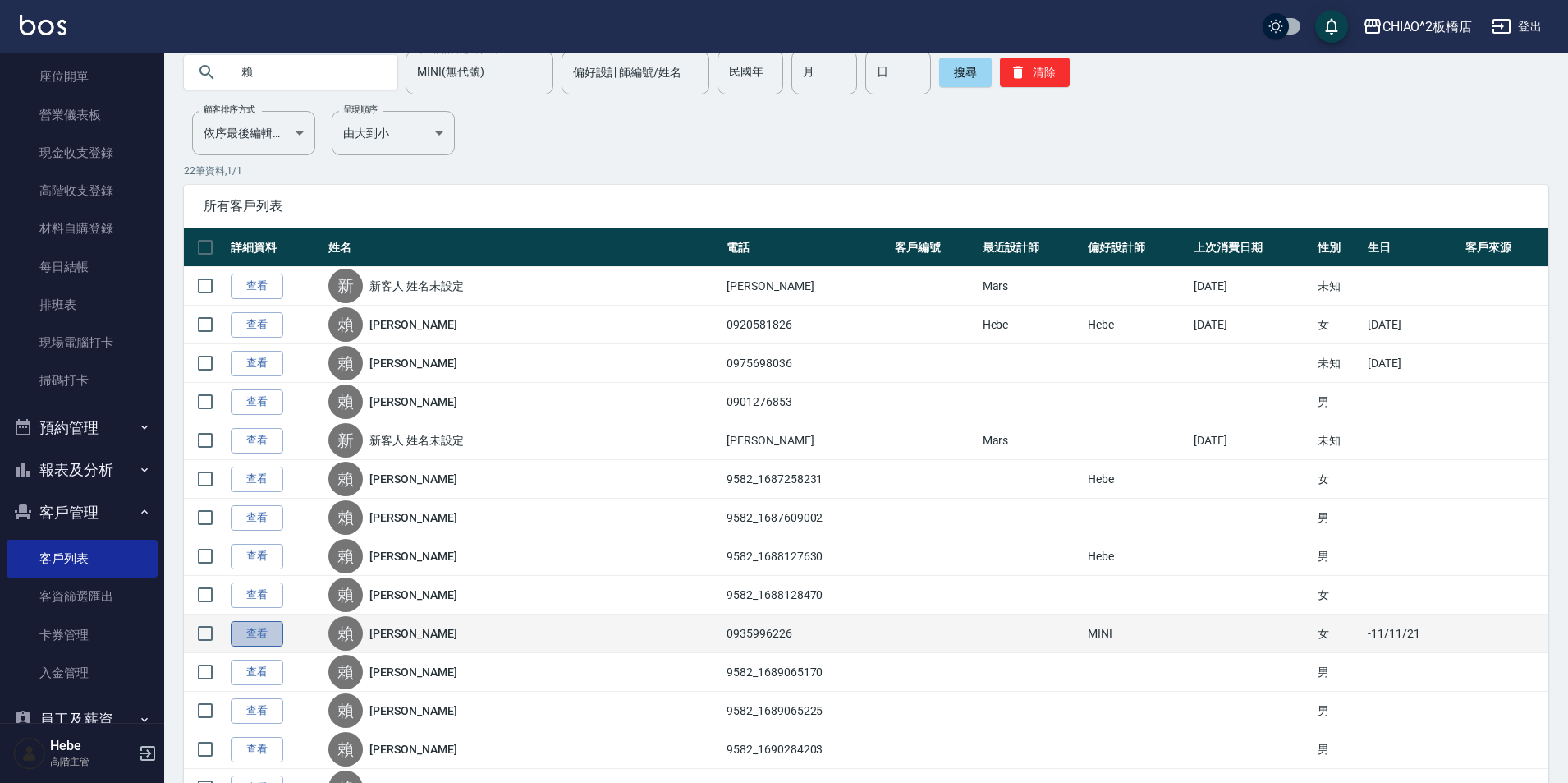
click at [265, 643] on link "查看" at bounding box center [257, 634] width 53 height 26
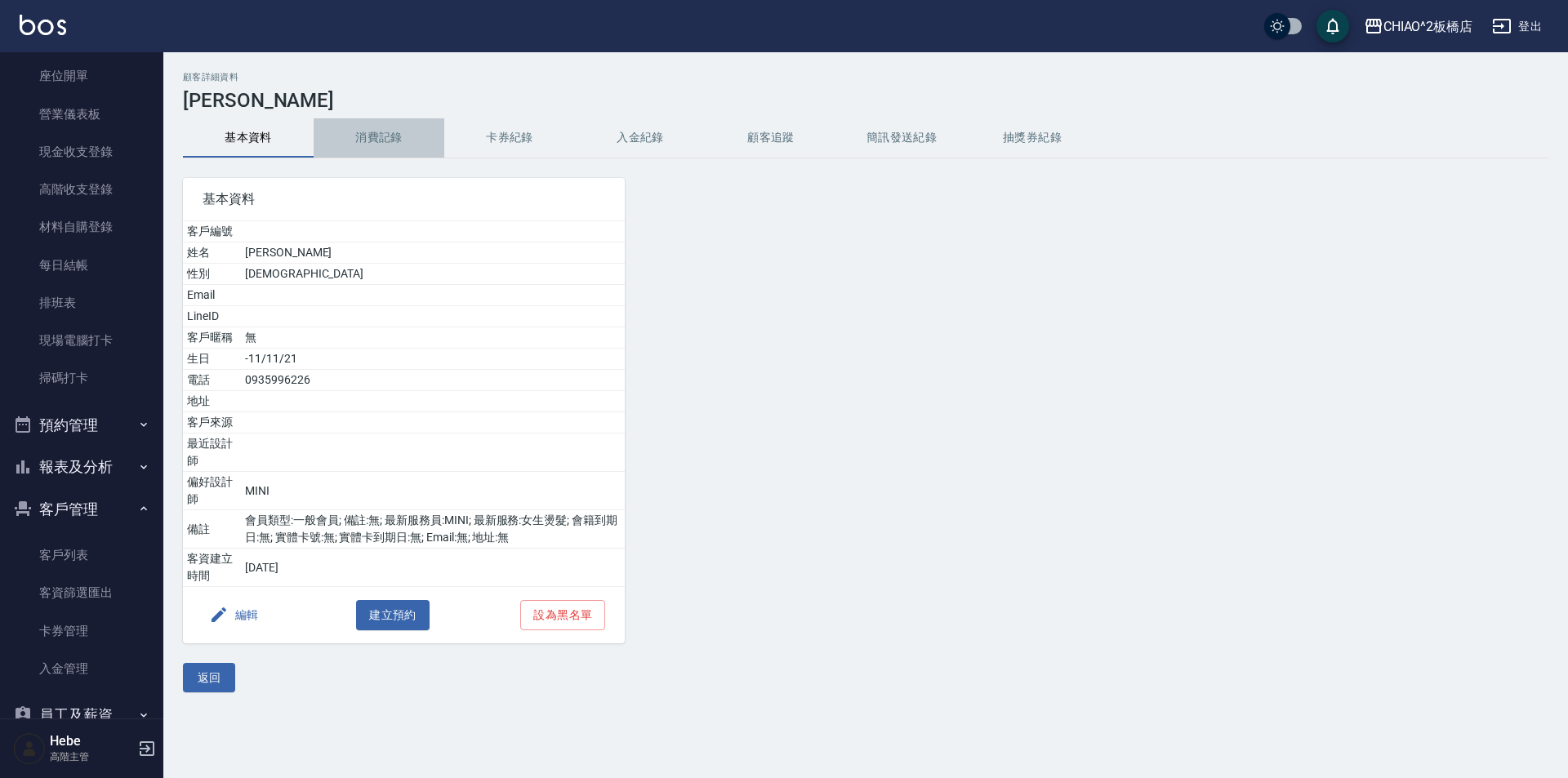
click at [399, 144] on button "消費記錄" at bounding box center [378, 138] width 130 height 39
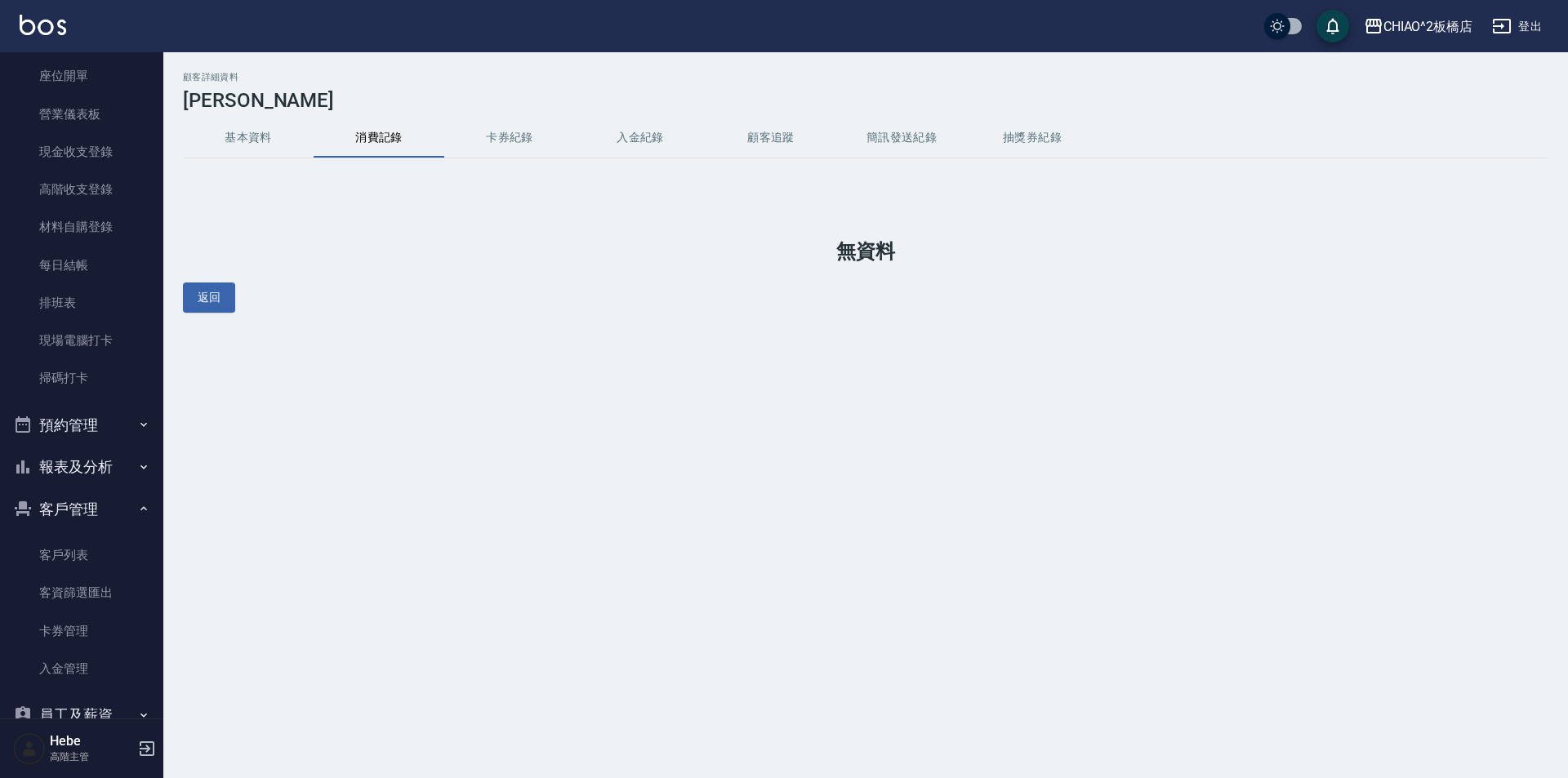
click at [255, 141] on button "基本資料" at bounding box center [248, 138] width 130 height 39
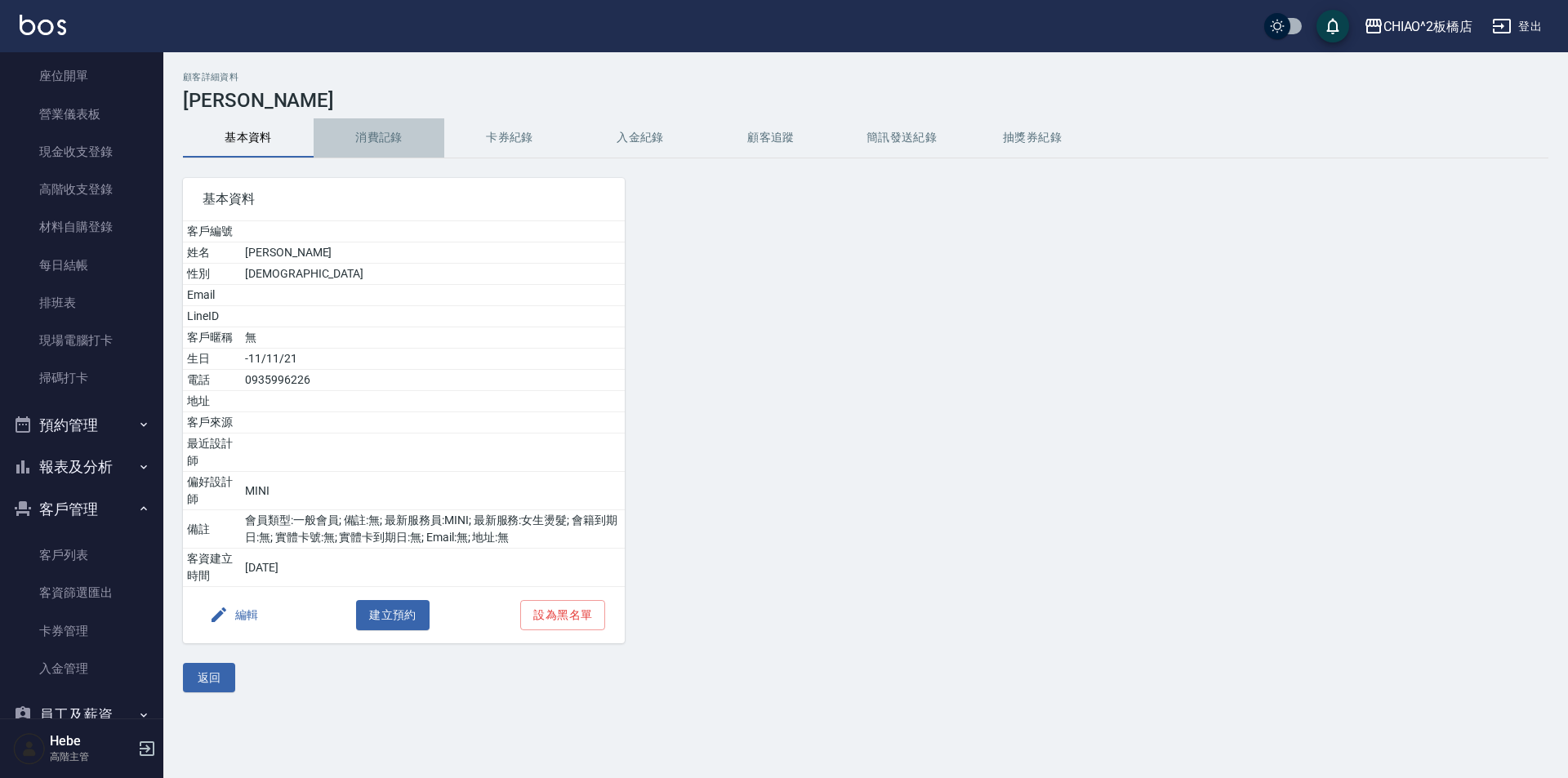
click at [396, 137] on button "消費記錄" at bounding box center [378, 138] width 130 height 39
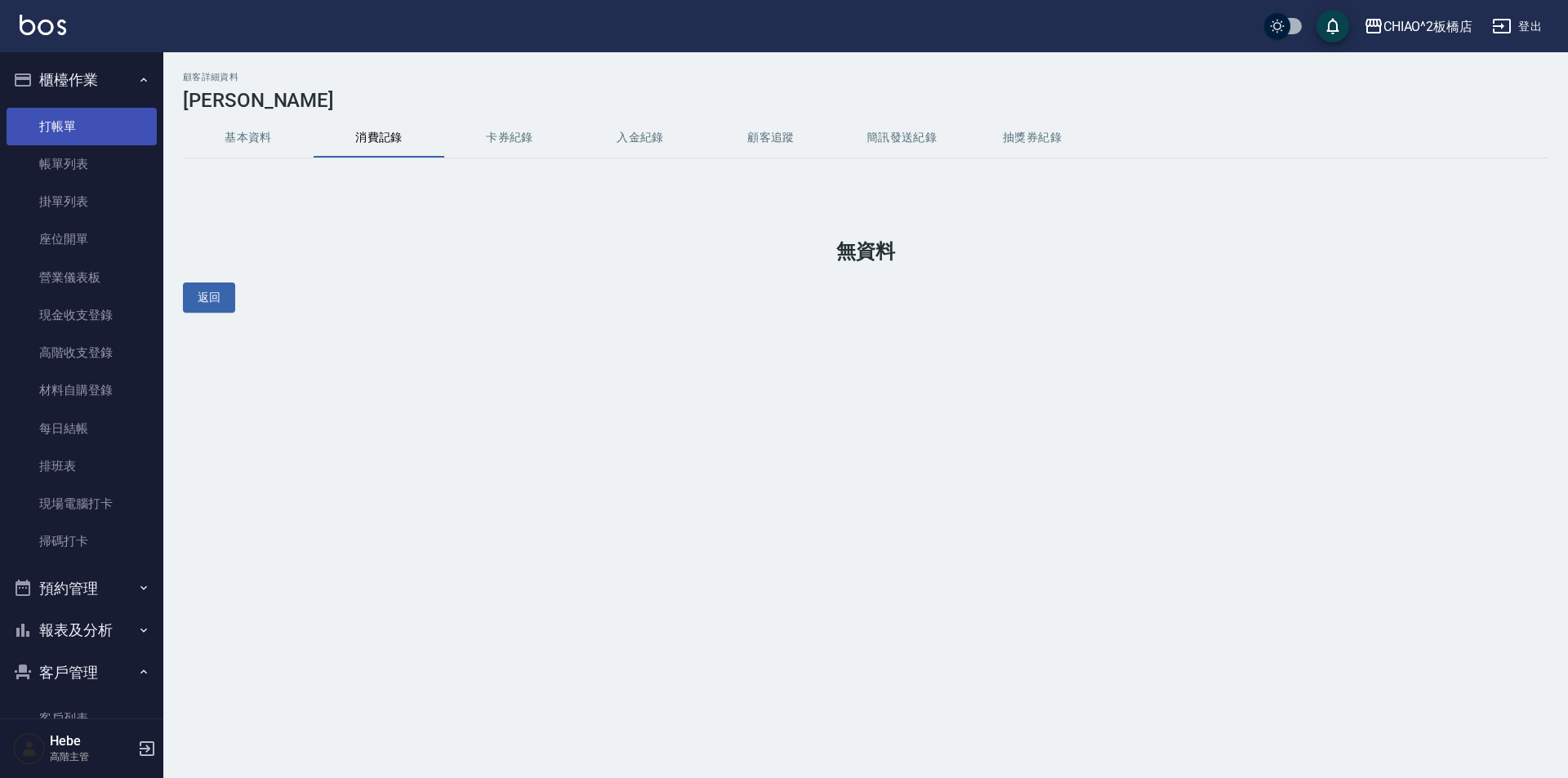
click at [45, 110] on link "打帳單" at bounding box center [81, 126] width 150 height 37
